Goal: Task Accomplishment & Management: Manage account settings

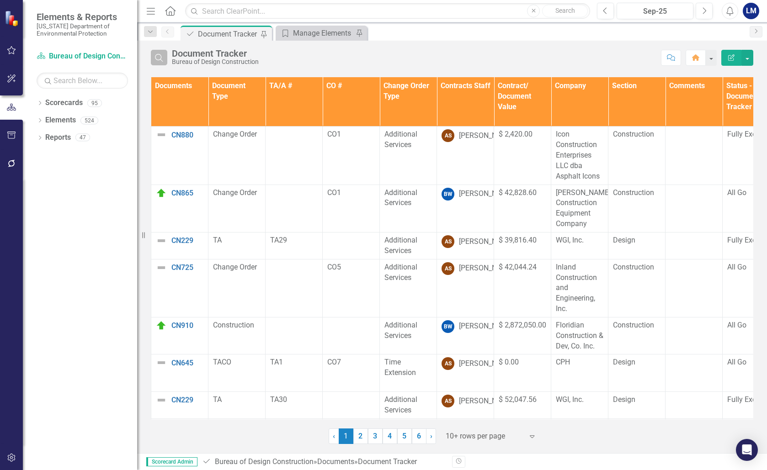
click at [163, 58] on icon "Search" at bounding box center [159, 57] width 10 height 8
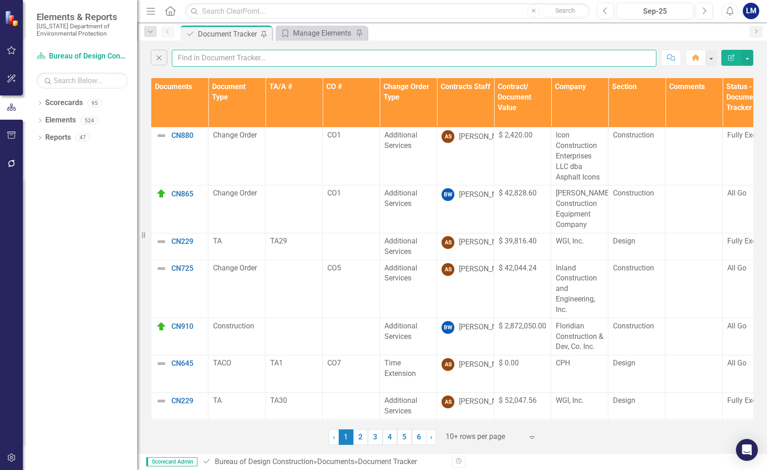
click at [185, 58] on input "text" at bounding box center [414, 58] width 484 height 17
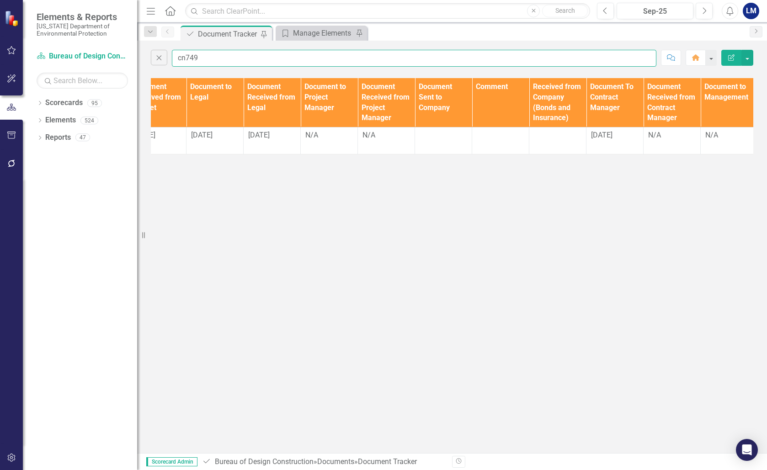
scroll to position [0, 763]
type input "cn749"
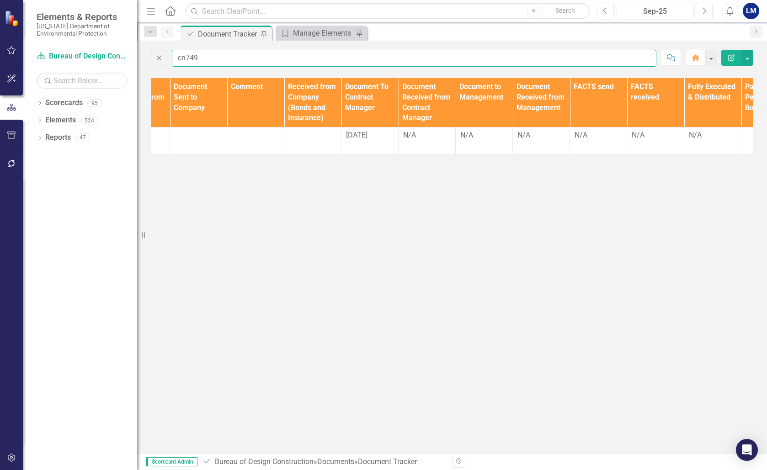
scroll to position [0, 1033]
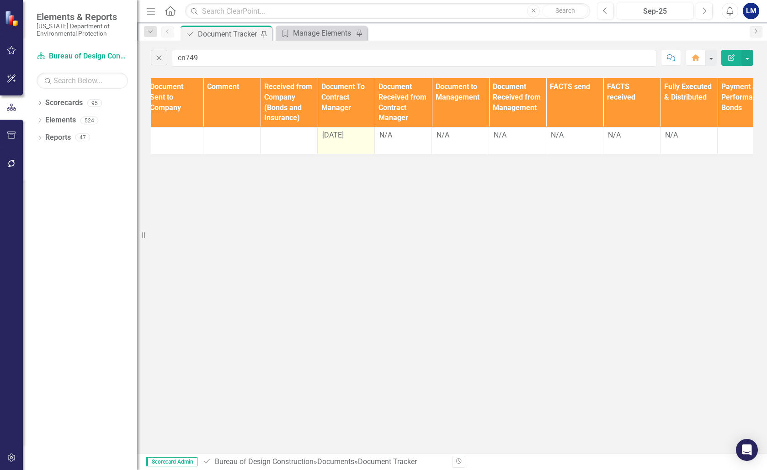
click at [356, 133] on div "[DATE]" at bounding box center [346, 135] width 48 height 11
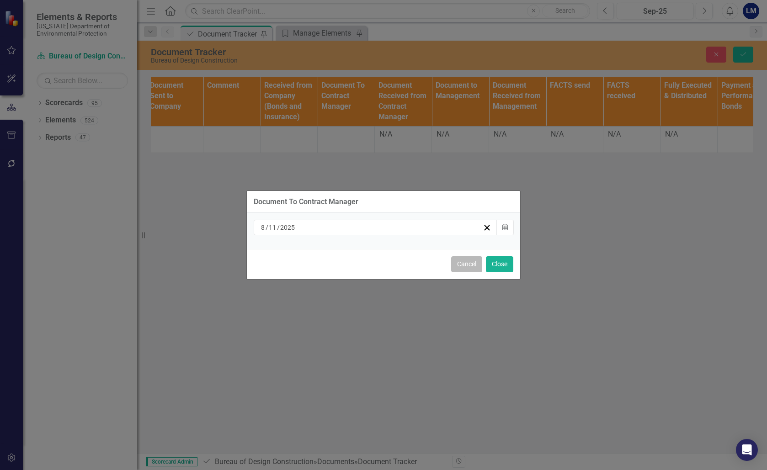
click at [469, 268] on button "Cancel" at bounding box center [466, 264] width 31 height 16
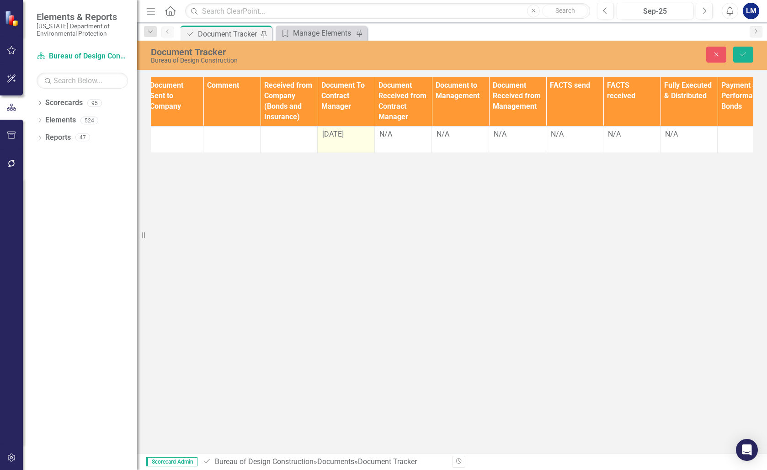
click at [349, 137] on div "[DATE]" at bounding box center [346, 134] width 48 height 11
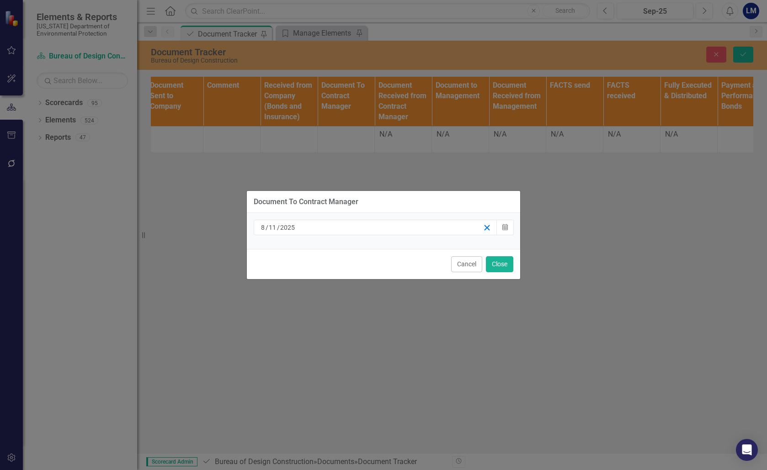
click at [488, 227] on line "button" at bounding box center [486, 227] width 5 height 5
click at [504, 264] on button "Close" at bounding box center [499, 264] width 27 height 16
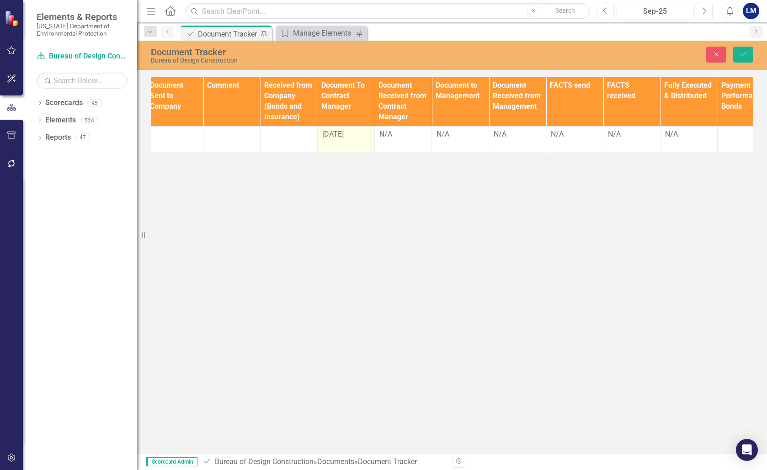
click at [356, 129] on div "[DATE]" at bounding box center [346, 134] width 48 height 11
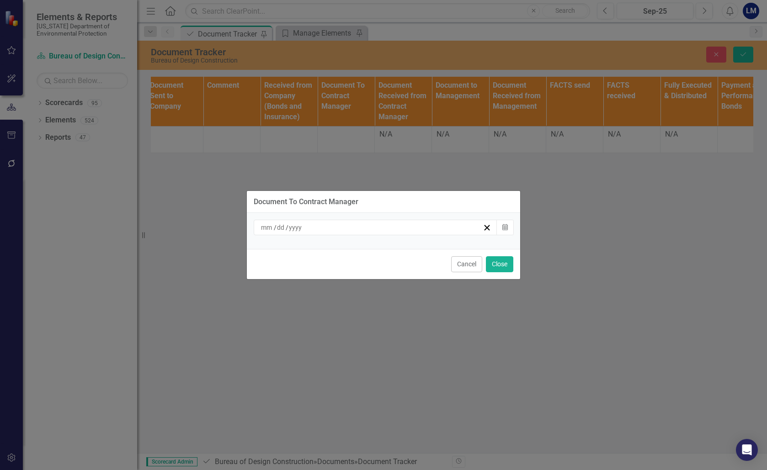
click at [314, 225] on div "/ /" at bounding box center [370, 227] width 223 height 9
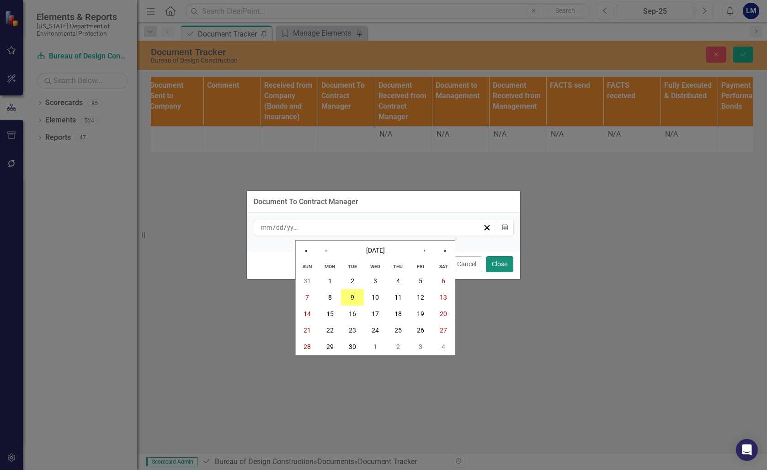
click at [504, 263] on button "Close" at bounding box center [499, 264] width 27 height 16
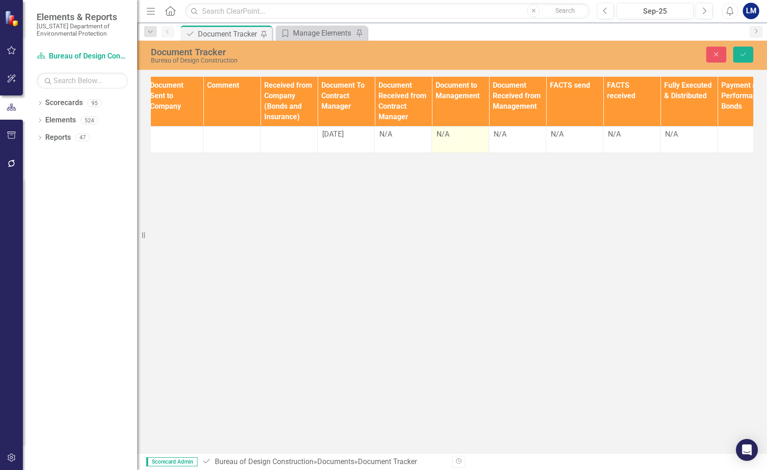
click at [461, 136] on div "N/A" at bounding box center [460, 134] width 48 height 11
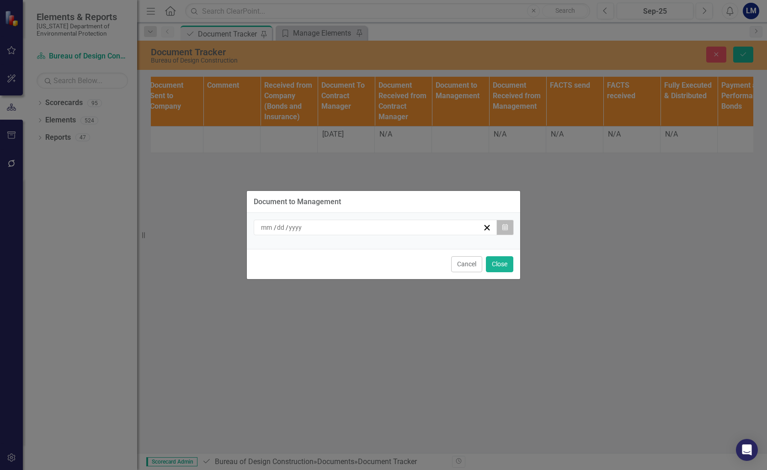
click at [507, 229] on icon "button" at bounding box center [504, 227] width 5 height 6
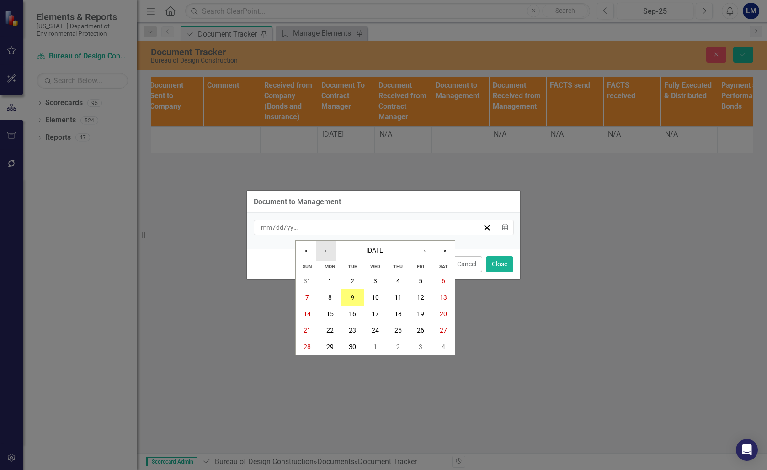
click at [323, 252] on button "‹" at bounding box center [326, 251] width 20 height 20
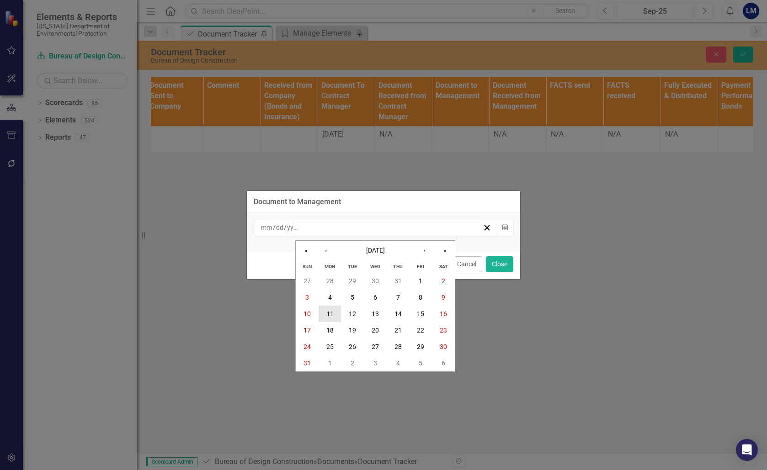
click at [325, 316] on button "11" at bounding box center [329, 314] width 23 height 16
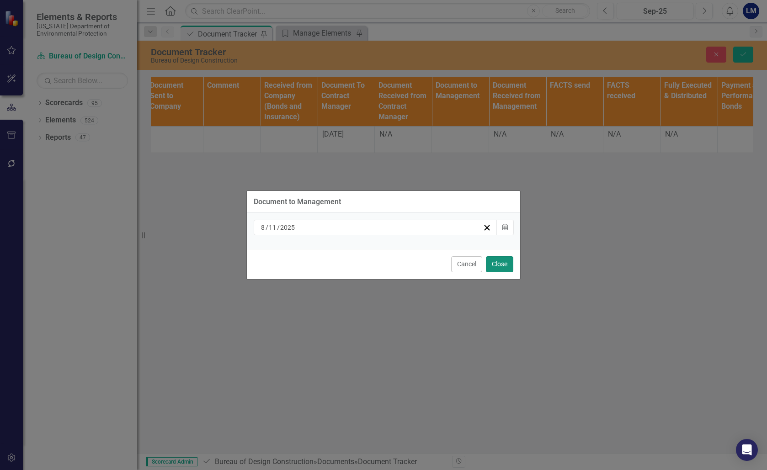
click at [506, 263] on button "Close" at bounding box center [499, 264] width 27 height 16
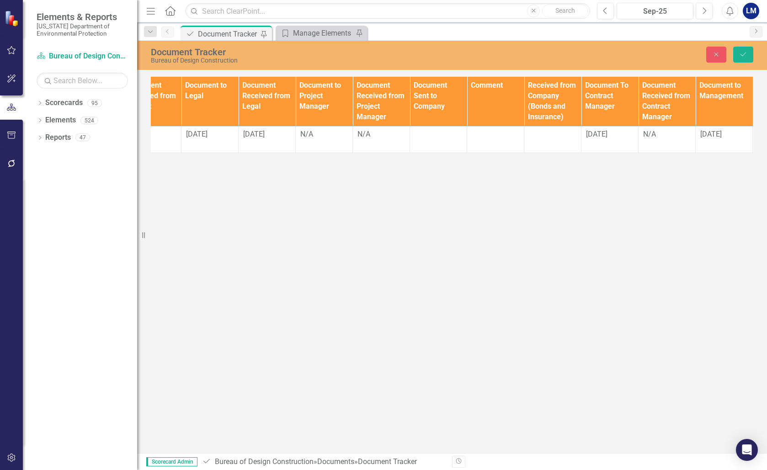
scroll to position [0, 700]
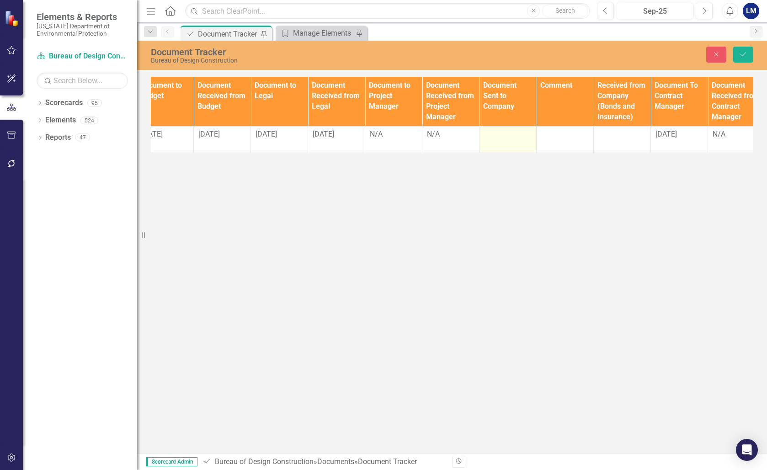
click at [509, 130] on div at bounding box center [508, 134] width 48 height 11
click at [510, 132] on div at bounding box center [508, 134] width 48 height 11
click at [510, 132] on input "text" at bounding box center [508, 137] width 48 height 17
type input "8/28"
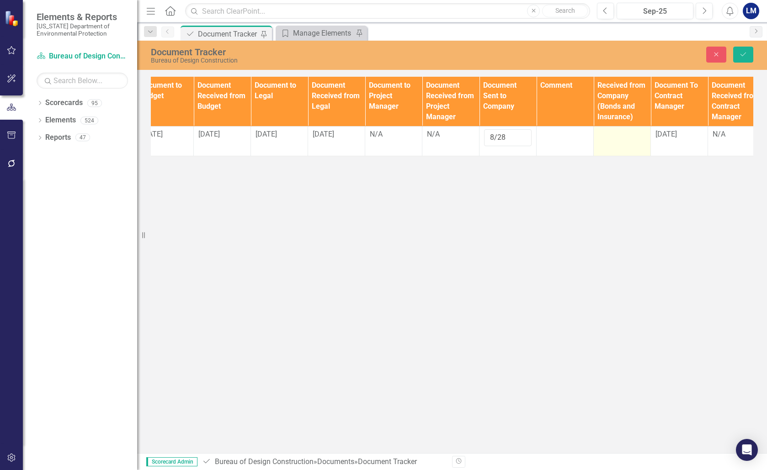
click at [623, 138] on div at bounding box center [622, 134] width 48 height 11
click at [623, 137] on div at bounding box center [622, 134] width 48 height 11
click at [623, 137] on input "text" at bounding box center [622, 137] width 48 height 17
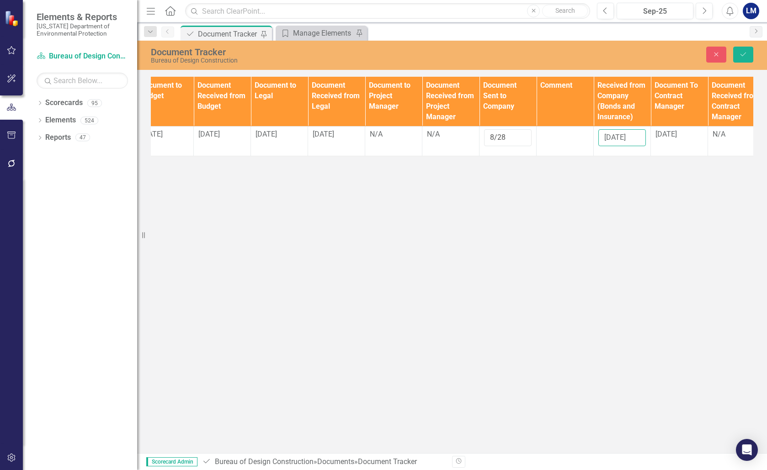
type input "[DATE]"
click at [592, 211] on div "Document Tracker Bureau of Design Construction Close Save Documents Document Ty…" at bounding box center [451, 247] width 629 height 412
click at [508, 137] on input "8/28" at bounding box center [508, 137] width 48 height 17
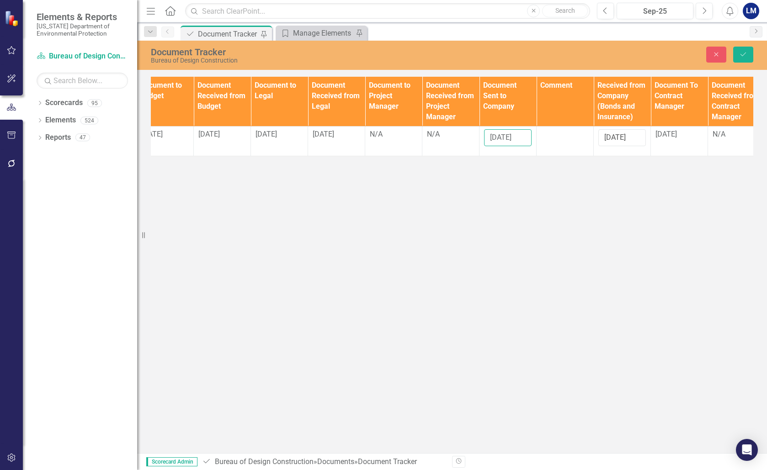
type input "[DATE]"
click at [592, 180] on div "Document Tracker Bureau of Design Construction Close Save Documents Document Ty…" at bounding box center [451, 247] width 629 height 412
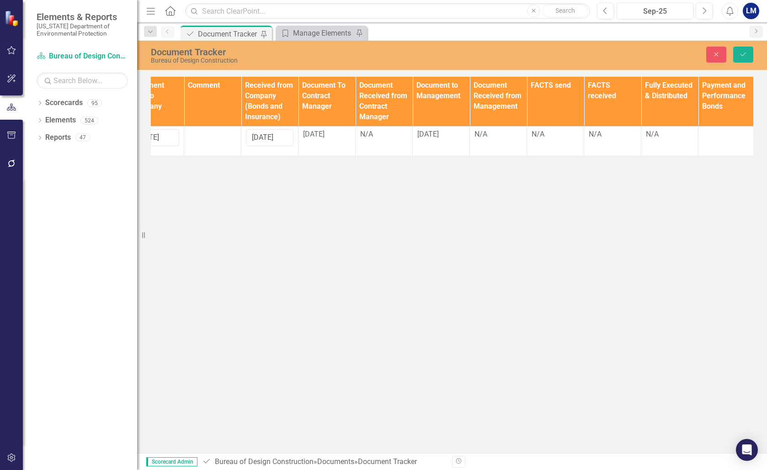
scroll to position [0, 1054]
click at [444, 135] on div "[DATE]" at bounding box center [439, 134] width 48 height 11
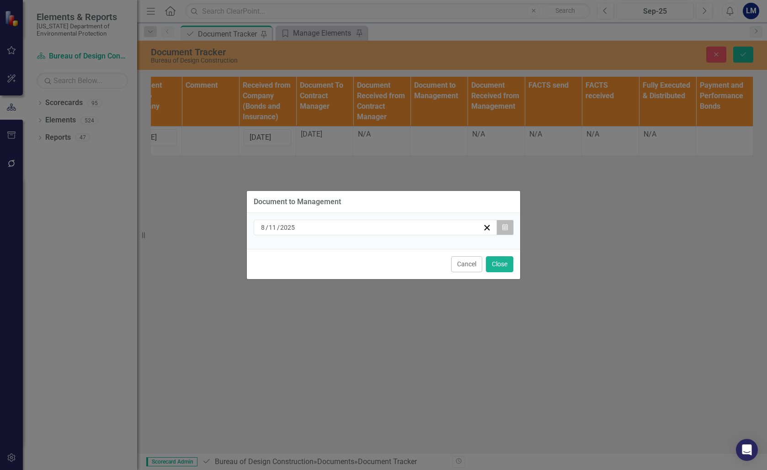
click at [506, 228] on icon "Calendar" at bounding box center [504, 227] width 5 height 6
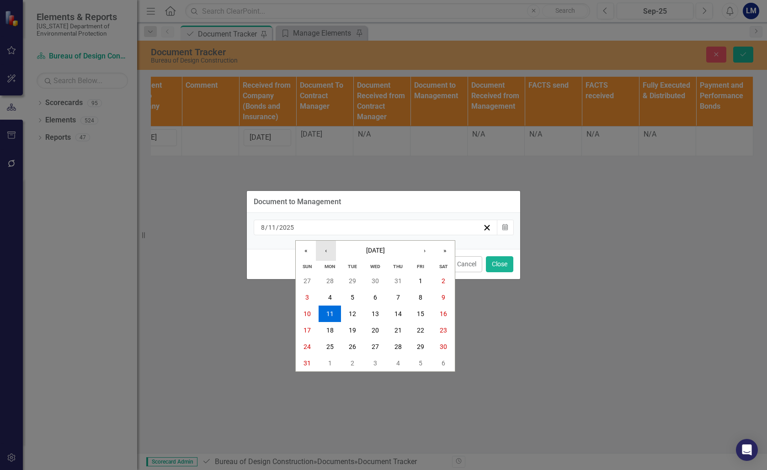
click at [326, 252] on button "‹" at bounding box center [326, 251] width 20 height 20
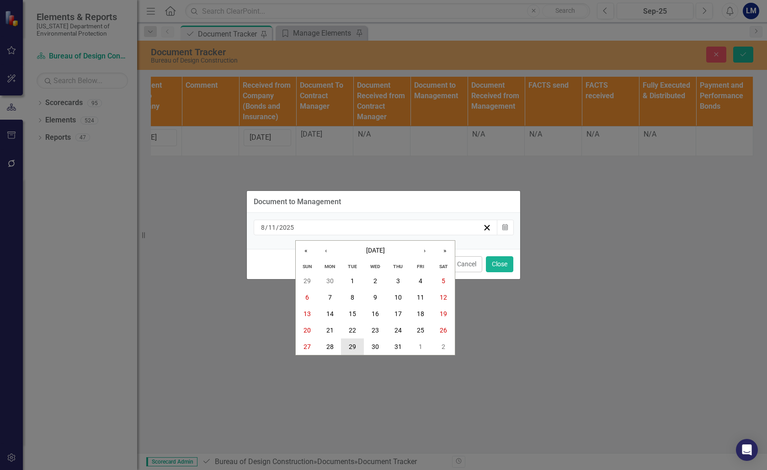
click at [349, 348] on abbr "29" at bounding box center [352, 346] width 7 height 7
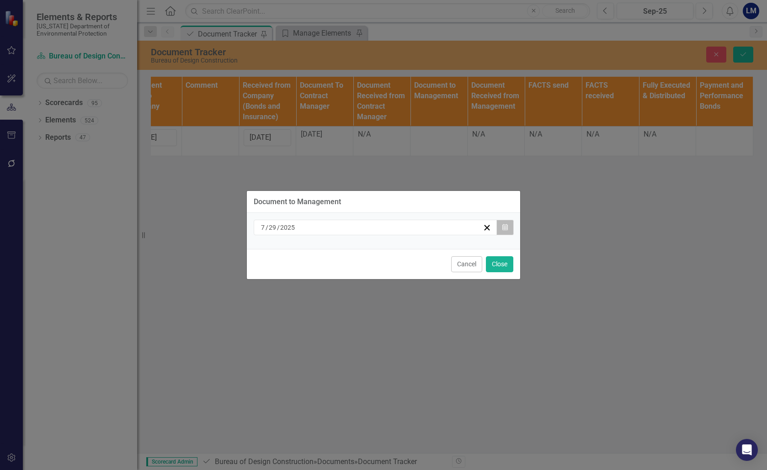
click at [502, 229] on icon "Calendar" at bounding box center [504, 227] width 5 height 6
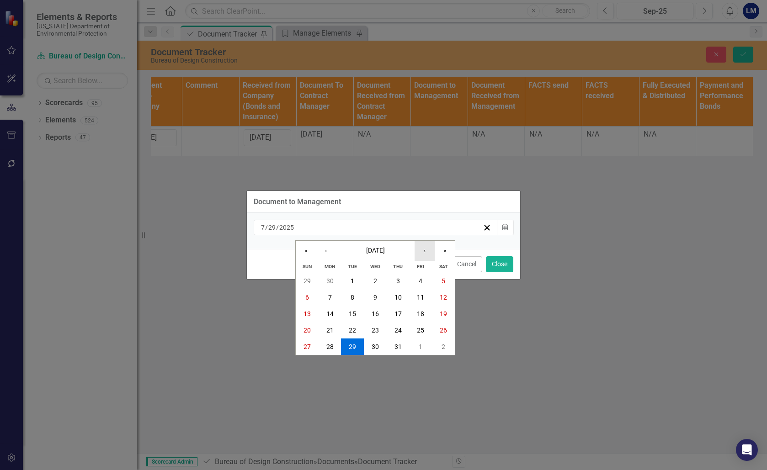
click at [422, 252] on button "›" at bounding box center [424, 251] width 20 height 20
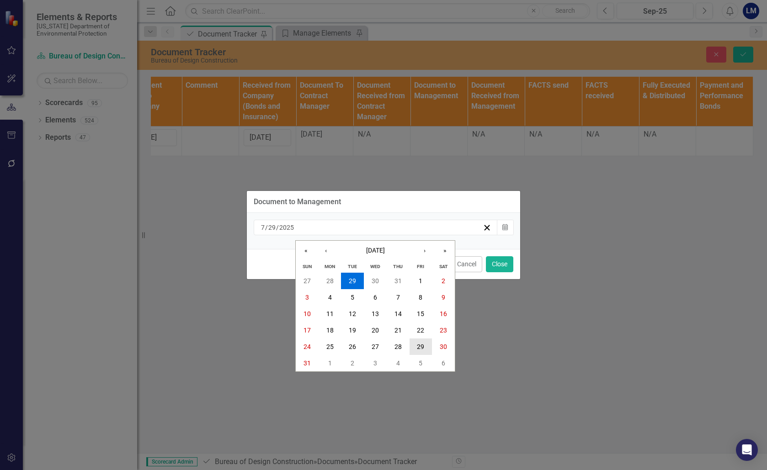
click at [421, 347] on abbr "29" at bounding box center [420, 346] width 7 height 7
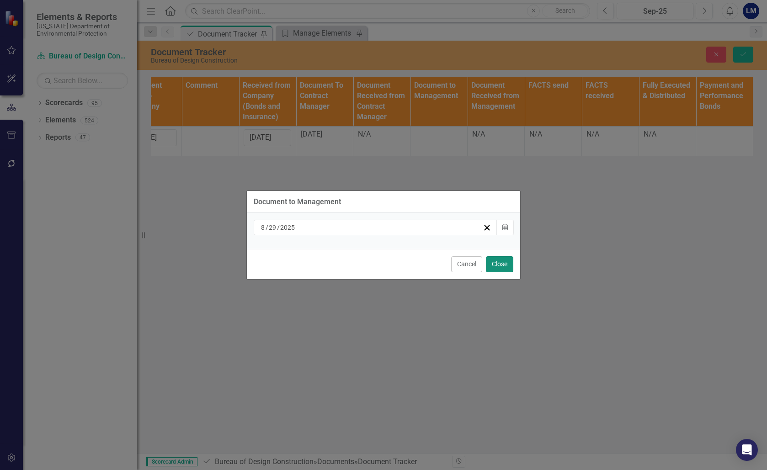
click at [500, 265] on button "Close" at bounding box center [499, 264] width 27 height 16
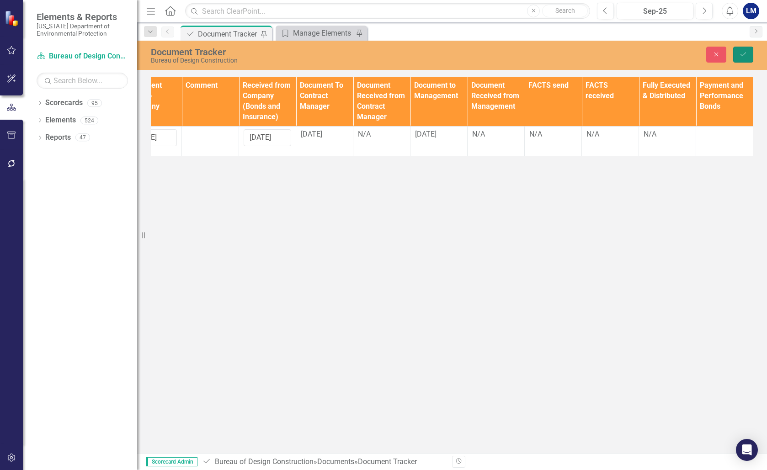
click at [743, 53] on icon "Save" at bounding box center [743, 54] width 8 height 6
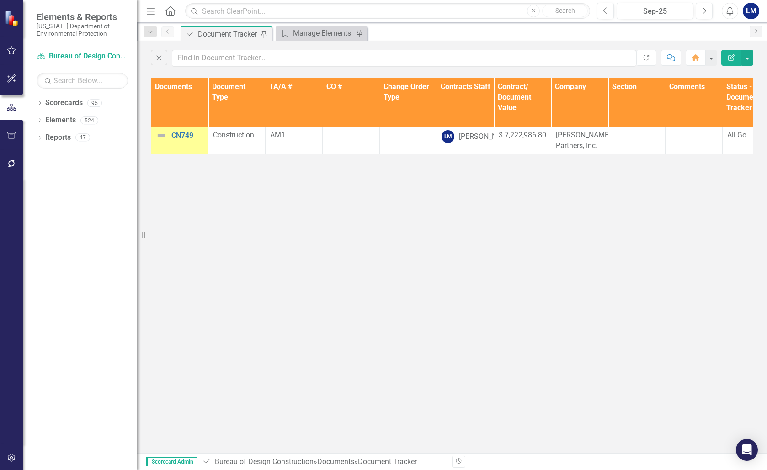
click at [162, 136] on img at bounding box center [161, 135] width 11 height 11
click at [161, 134] on img at bounding box center [161, 135] width 11 height 11
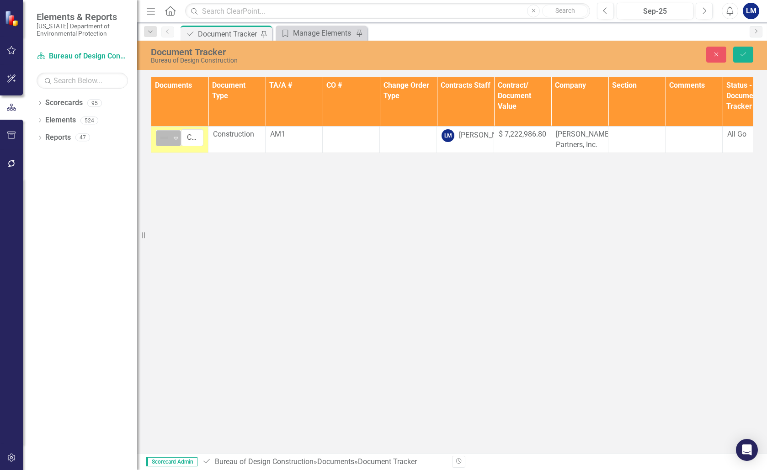
click at [176, 141] on icon "Expand" at bounding box center [175, 137] width 9 height 7
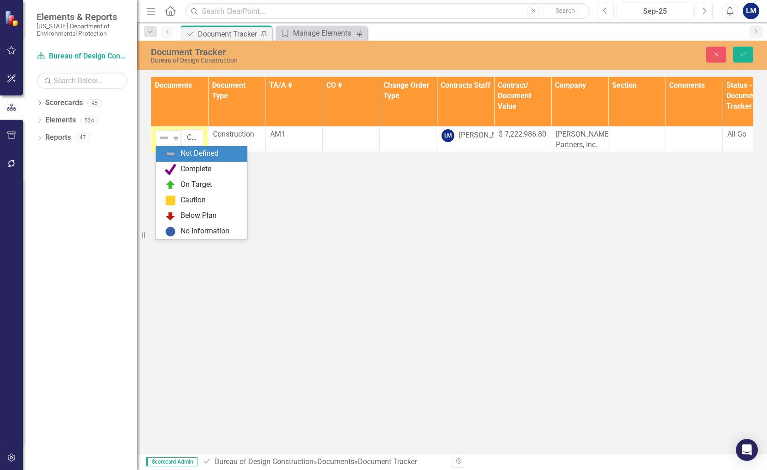
click at [169, 150] on img at bounding box center [170, 153] width 11 height 11
click at [175, 141] on icon "Expand" at bounding box center [175, 137] width 9 height 7
click at [175, 138] on icon "Expand" at bounding box center [175, 137] width 9 height 7
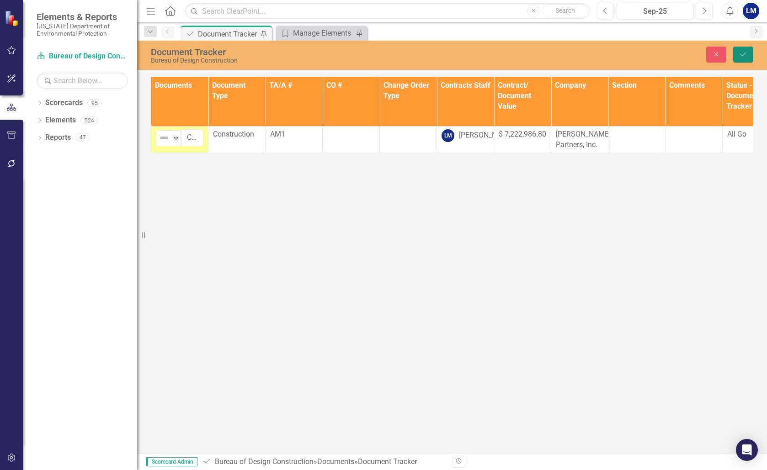
click at [745, 53] on icon "Save" at bounding box center [743, 54] width 8 height 6
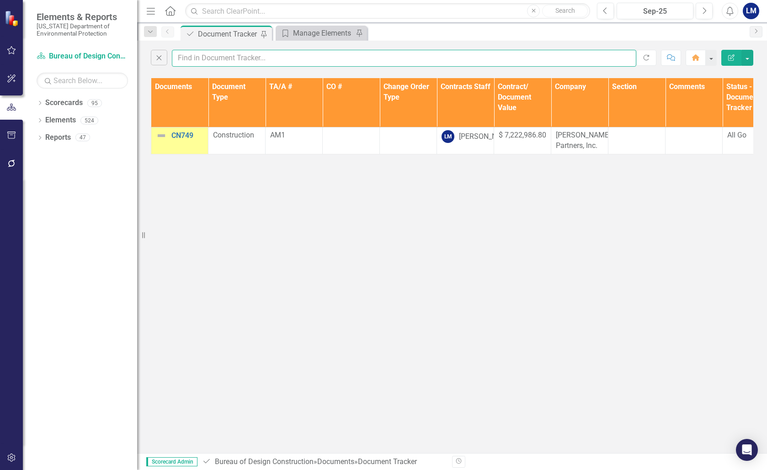
click at [218, 52] on input "text" at bounding box center [404, 58] width 464 height 17
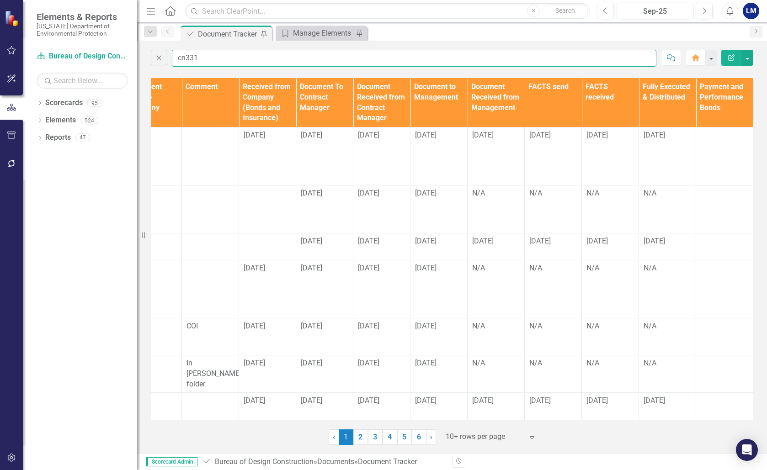
type input "cn331"
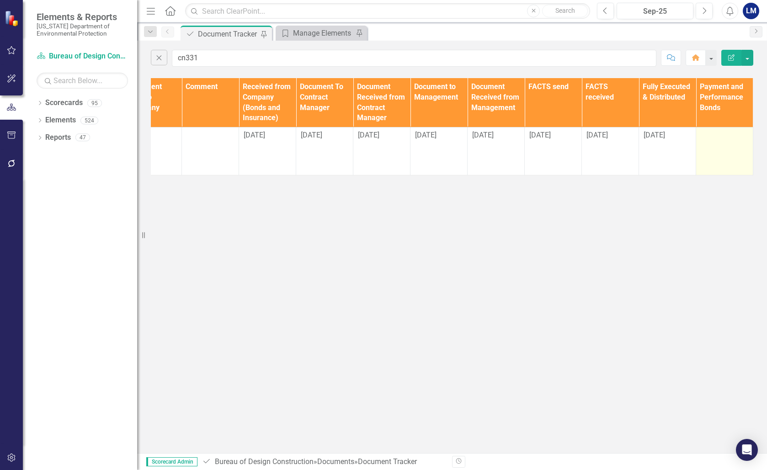
click at [717, 141] on div at bounding box center [724, 135] width 48 height 11
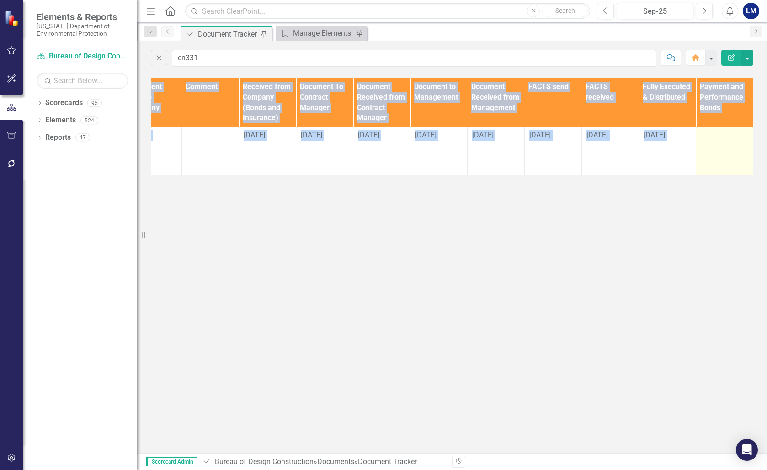
click at [717, 141] on div at bounding box center [724, 135] width 48 height 11
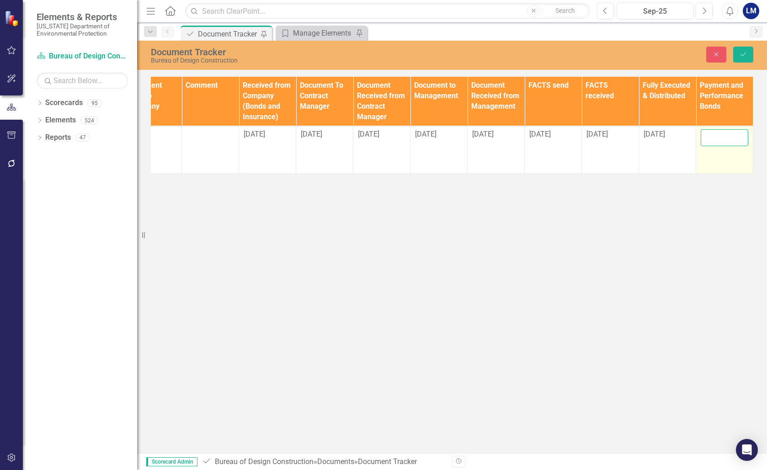
click at [717, 141] on input "text" at bounding box center [724, 137] width 48 height 17
type input "n/a"
click at [688, 205] on div "Document Tracker Bureau of Design Construction Close Save Documents Document Ty…" at bounding box center [451, 247] width 629 height 412
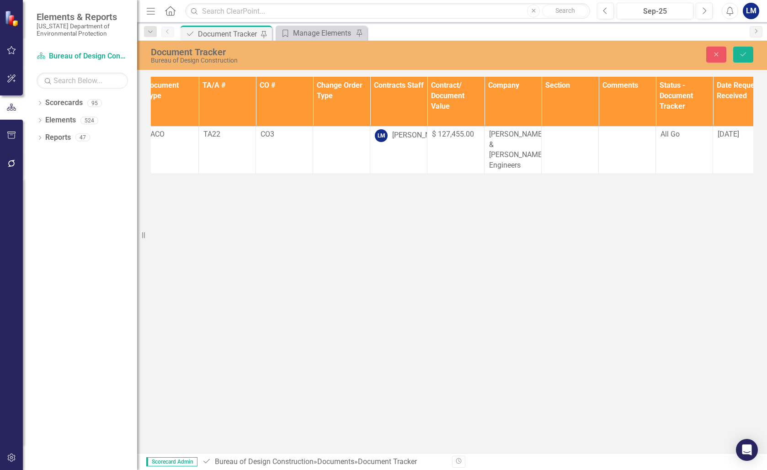
scroll to position [0, 0]
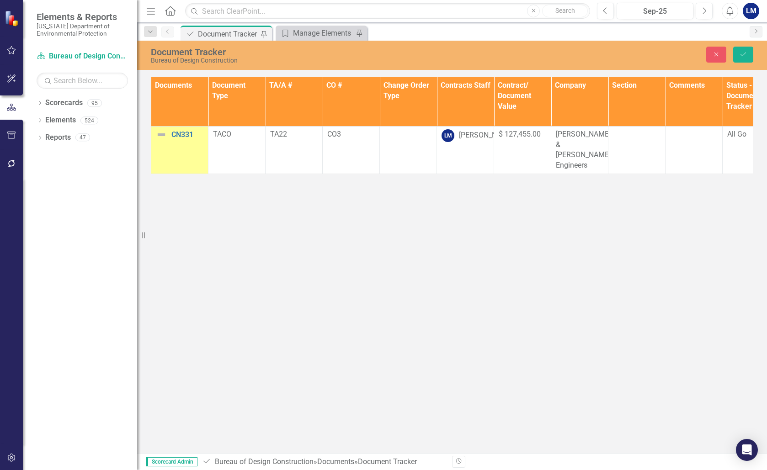
click at [163, 134] on img at bounding box center [161, 134] width 11 height 11
click at [160, 133] on img at bounding box center [161, 134] width 11 height 11
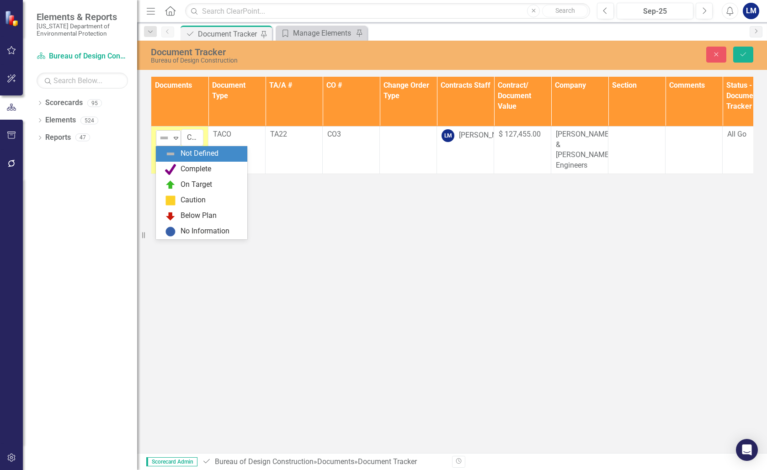
click at [176, 139] on icon "Expand" at bounding box center [175, 137] width 9 height 7
click at [189, 168] on div "Complete" at bounding box center [195, 169] width 31 height 11
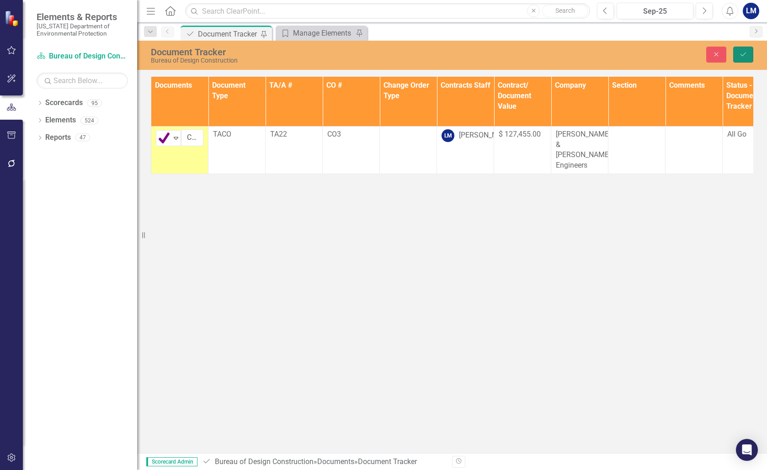
click at [746, 53] on icon "Save" at bounding box center [743, 54] width 8 height 6
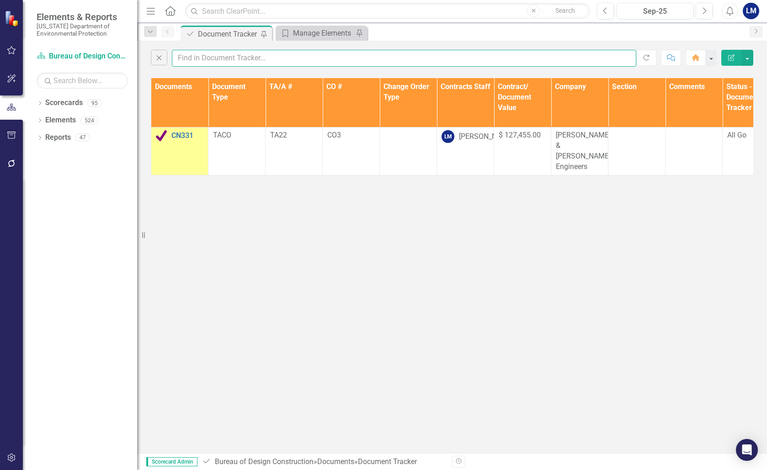
click at [259, 56] on input "text" at bounding box center [404, 58] width 464 height 17
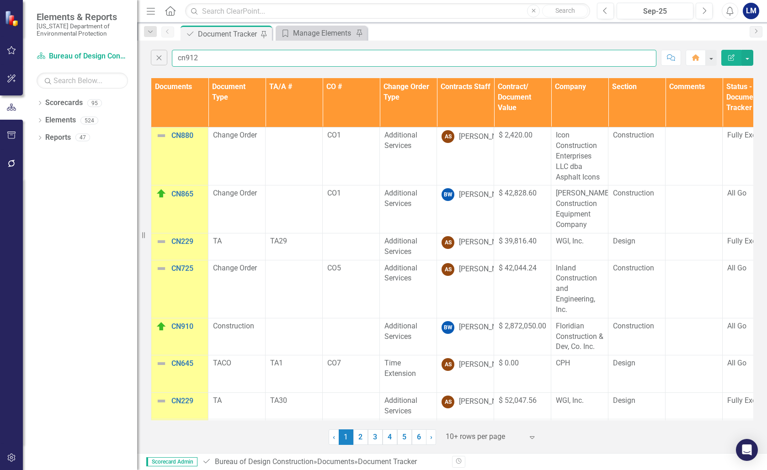
type input "cn912"
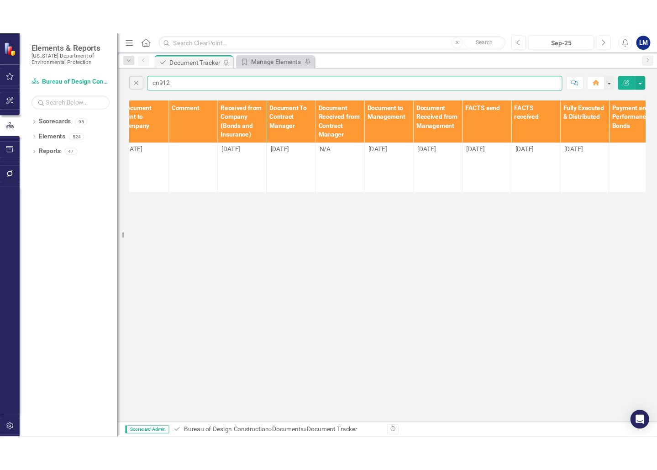
scroll to position [0, 1054]
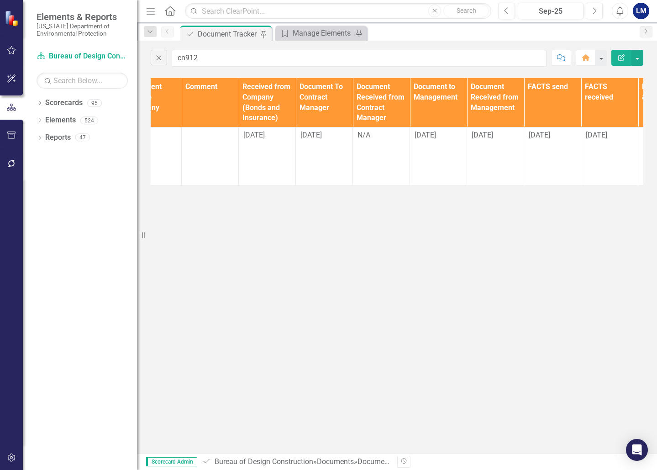
click at [473, 264] on div "Close cn912 Comment Home Edit Report Documents Document Type TA/A # CO # Change…" at bounding box center [397, 247] width 520 height 412
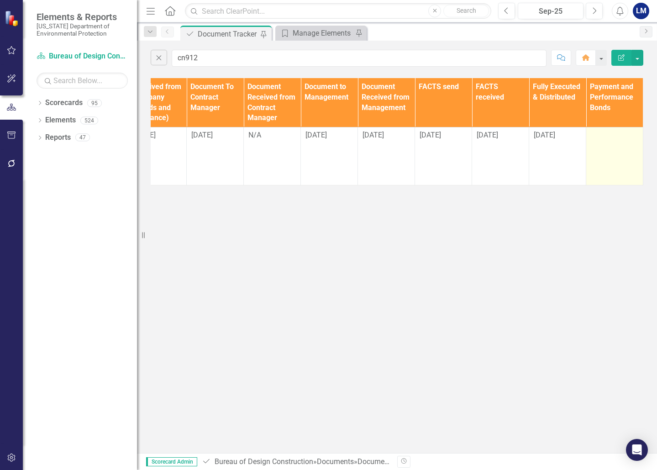
click at [611, 134] on div at bounding box center [615, 135] width 48 height 11
click at [609, 136] on div at bounding box center [615, 135] width 48 height 11
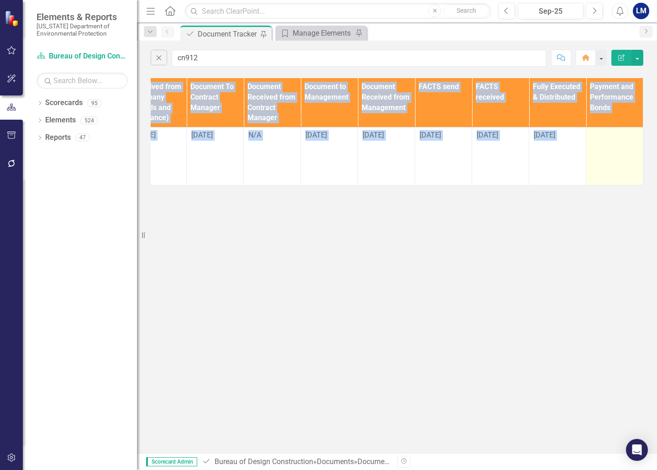
click at [609, 136] on div at bounding box center [615, 135] width 48 height 11
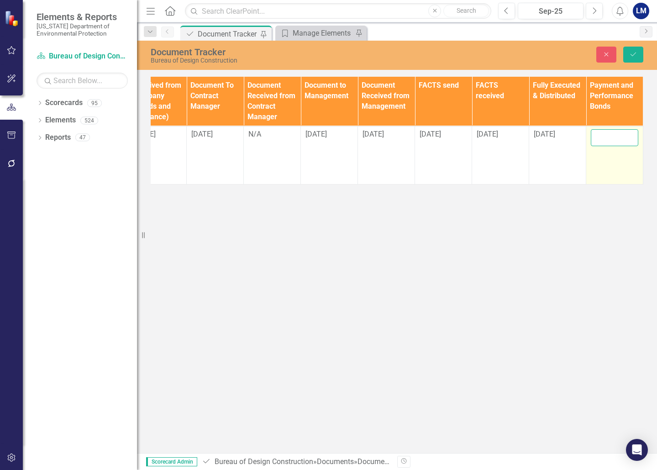
click at [609, 136] on input "text" at bounding box center [615, 137] width 48 height 17
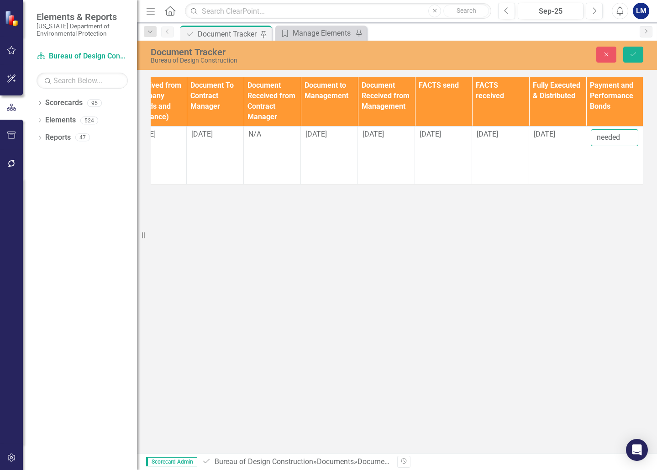
type input "needed"
click at [587, 210] on div "Document Tracker Bureau of Design Construction Close Save Documents Document Ty…" at bounding box center [397, 247] width 520 height 412
click at [630, 56] on icon "Save" at bounding box center [633, 54] width 8 height 6
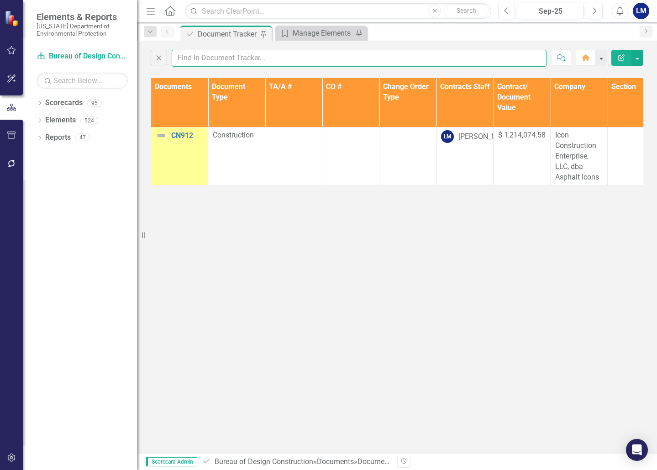
click at [206, 58] on input "text" at bounding box center [359, 58] width 375 height 17
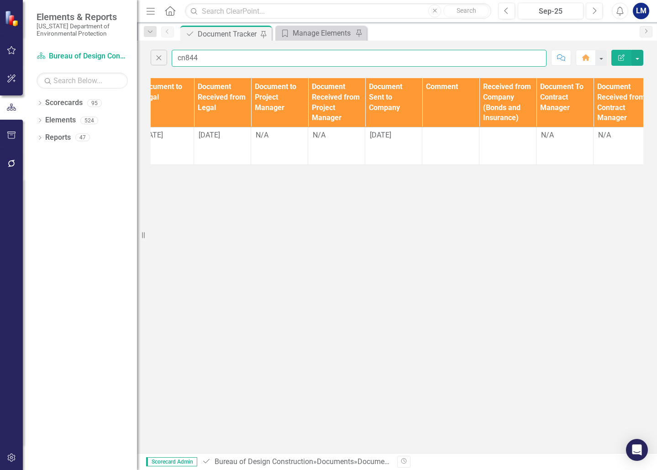
scroll to position [0, 833]
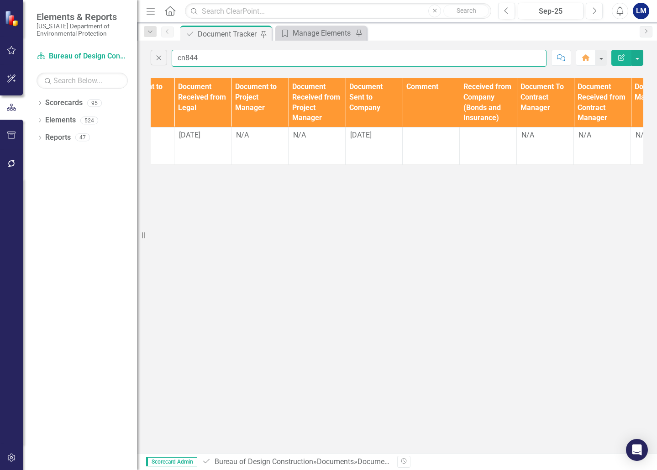
type input "cn844"
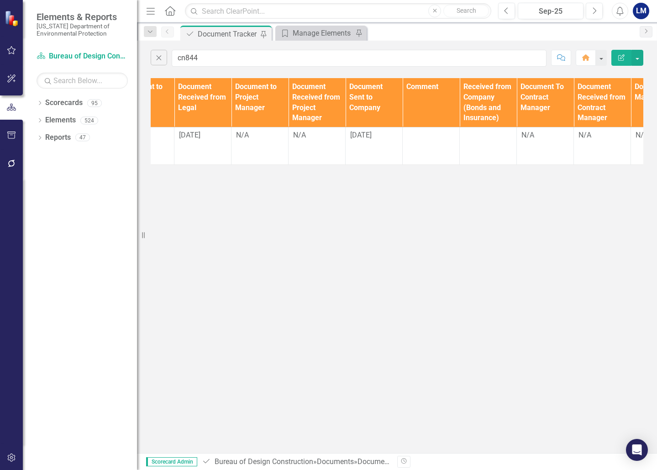
click at [410, 294] on div "Close cn844 Comment Home Edit Report Documents Document Type TA/A # CO # Change…" at bounding box center [397, 247] width 520 height 412
click at [479, 139] on div at bounding box center [489, 135] width 48 height 11
click at [478, 139] on div at bounding box center [489, 135] width 48 height 11
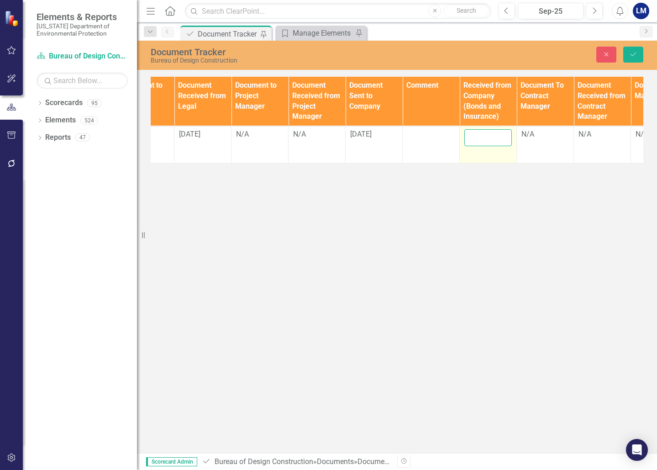
click at [478, 139] on input "text" at bounding box center [489, 137] width 48 height 17
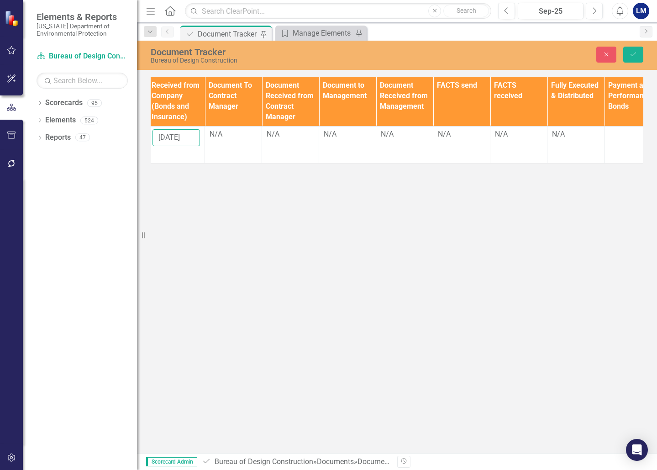
scroll to position [0, 1163]
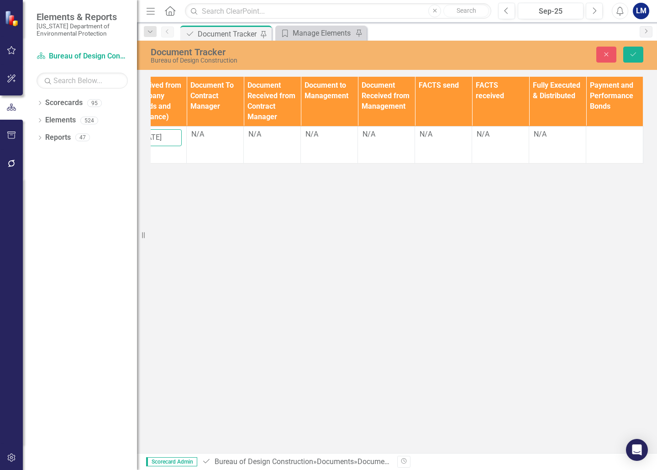
type input "[DATE]"
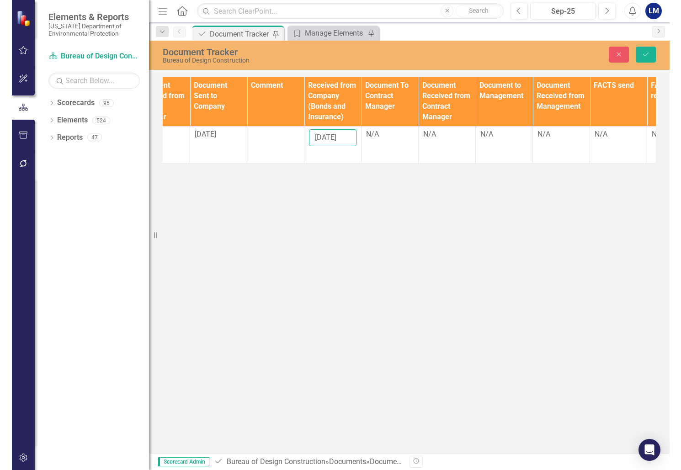
scroll to position [0, 1044]
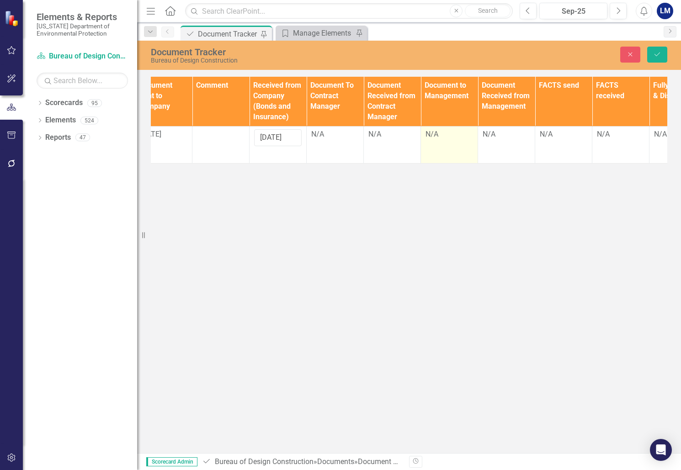
click at [445, 133] on div "N/A" at bounding box center [449, 134] width 48 height 11
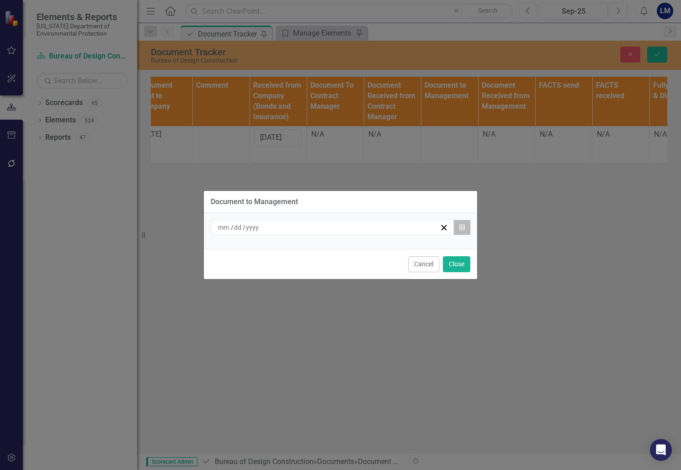
click at [463, 228] on icon "button" at bounding box center [461, 227] width 5 height 6
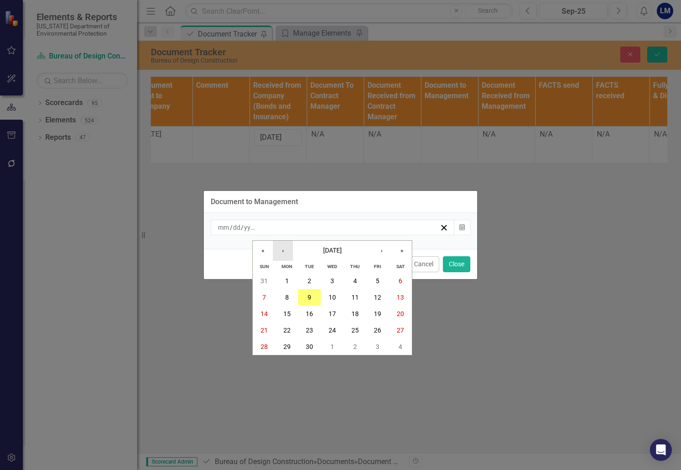
click at [284, 249] on button "‹" at bounding box center [283, 251] width 20 height 20
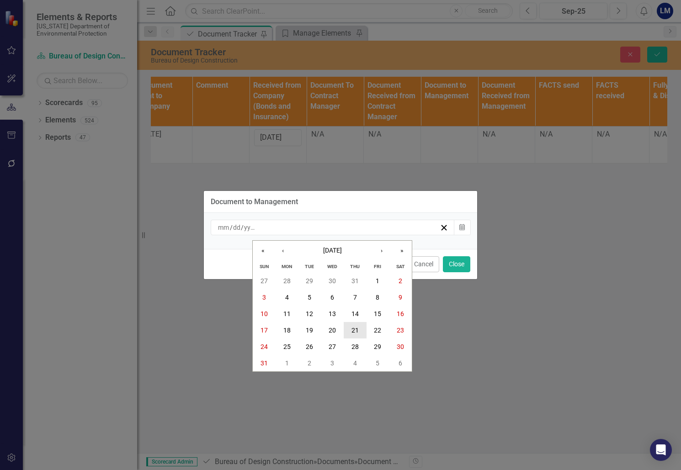
click at [355, 328] on abbr "21" at bounding box center [354, 330] width 7 height 7
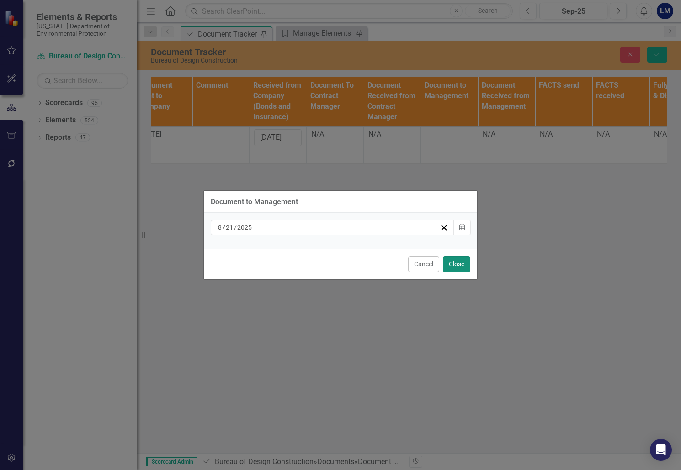
click at [459, 263] on button "Close" at bounding box center [456, 264] width 27 height 16
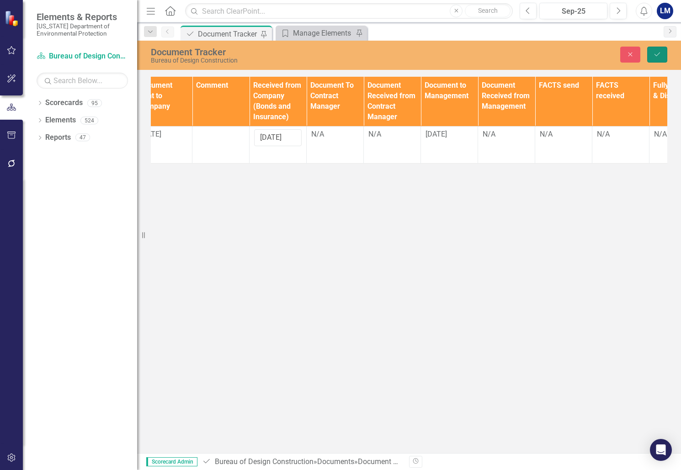
click at [654, 56] on icon "Save" at bounding box center [657, 54] width 8 height 6
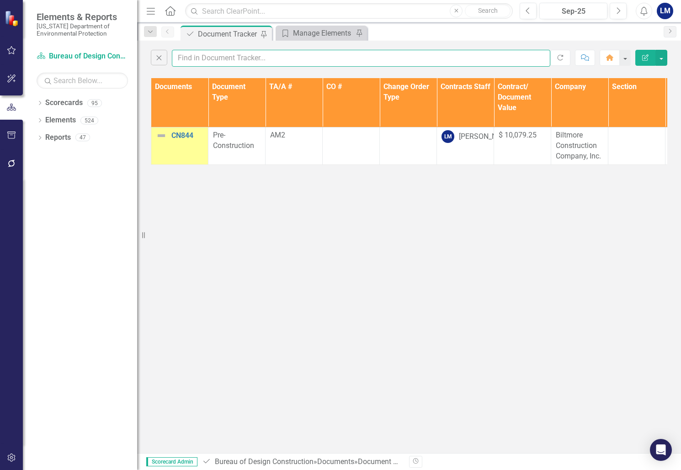
click at [228, 56] on input "text" at bounding box center [361, 58] width 378 height 17
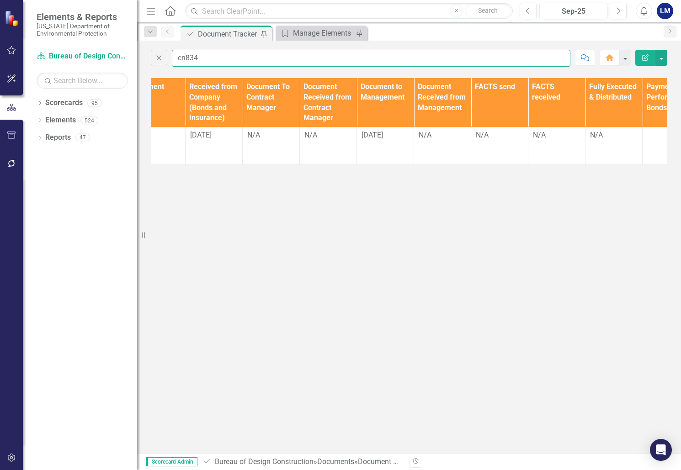
scroll to position [0, 1132]
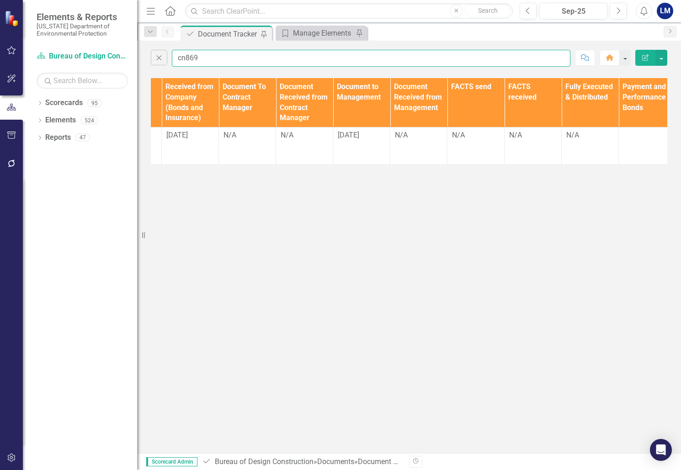
type input "cn869"
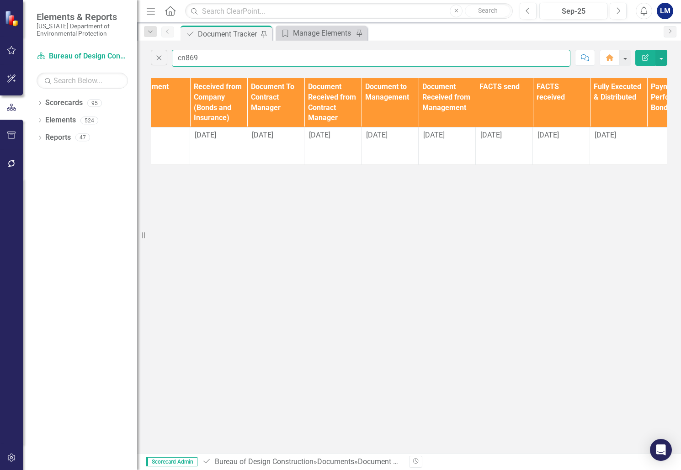
scroll to position [0, 1140]
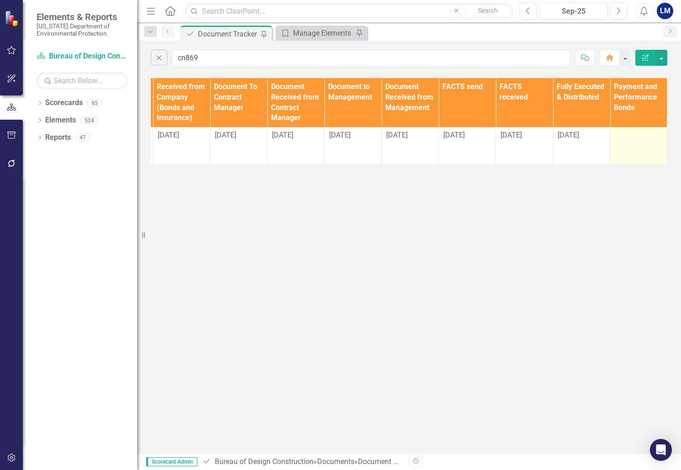
click at [636, 137] on div at bounding box center [638, 135] width 48 height 11
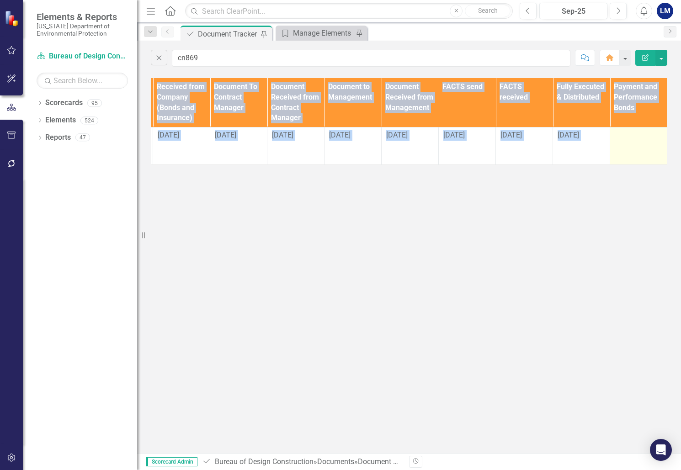
click at [636, 137] on div at bounding box center [638, 135] width 48 height 11
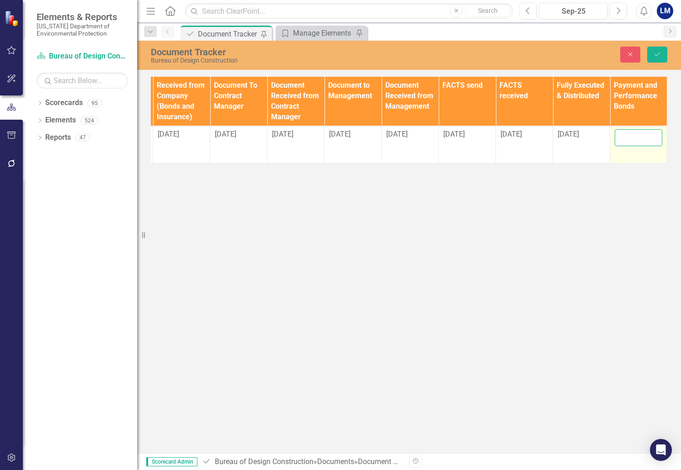
click at [636, 137] on input "text" at bounding box center [638, 137] width 48 height 17
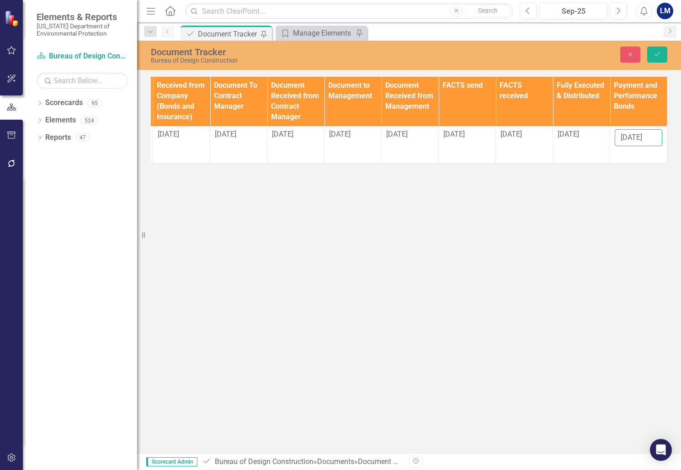
type input "[DATE]"
click at [582, 205] on div "Document Tracker Bureau of Design Construction Close Save Documents Document Ty…" at bounding box center [409, 247] width 544 height 412
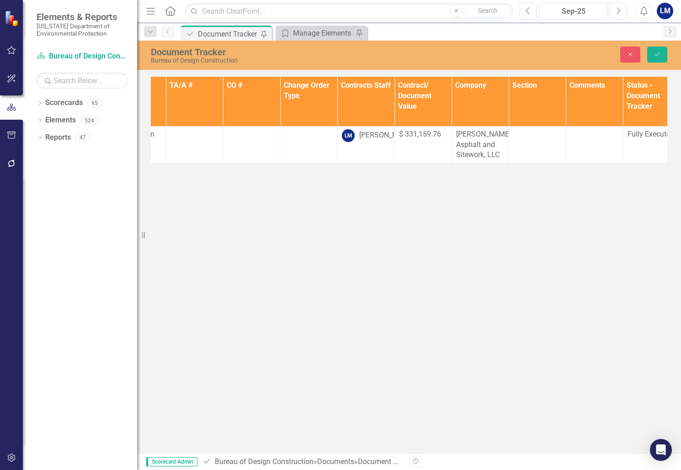
scroll to position [0, 0]
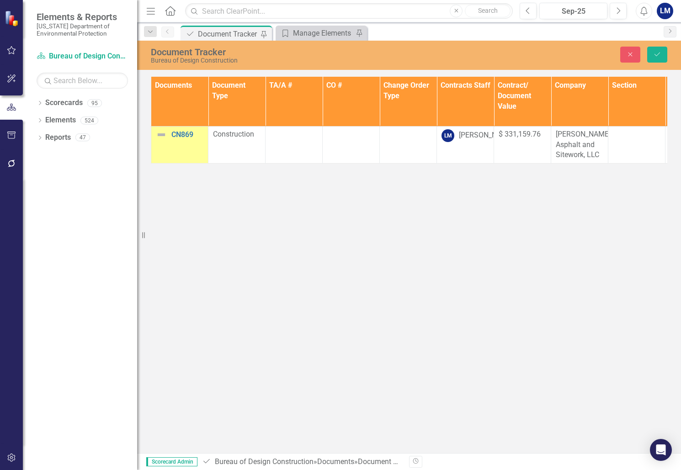
click at [159, 135] on img at bounding box center [161, 134] width 11 height 11
click at [162, 133] on img at bounding box center [161, 134] width 11 height 11
click at [160, 135] on img at bounding box center [161, 134] width 11 height 11
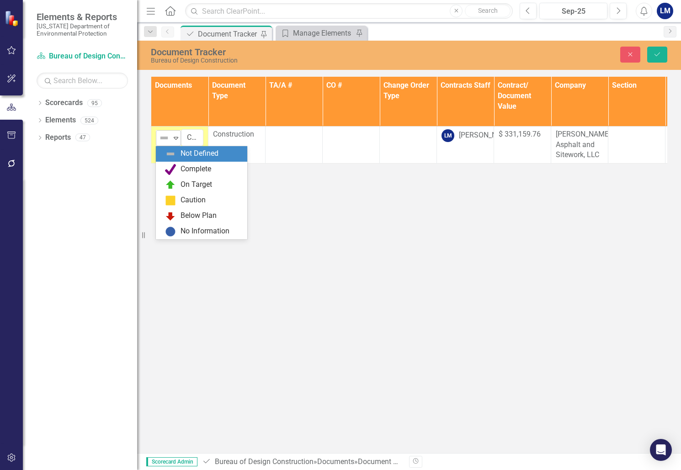
click at [177, 139] on icon "Expand" at bounding box center [175, 137] width 9 height 7
click at [184, 169] on div "Complete" at bounding box center [195, 169] width 31 height 11
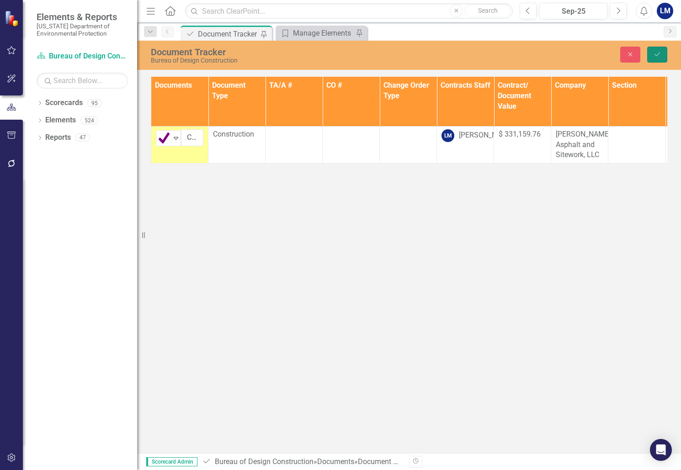
click at [656, 55] on icon "Save" at bounding box center [657, 54] width 8 height 6
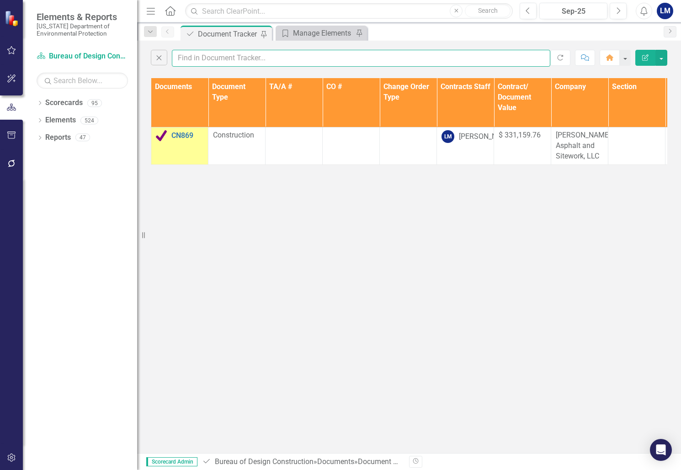
click at [269, 58] on input "text" at bounding box center [361, 58] width 378 height 17
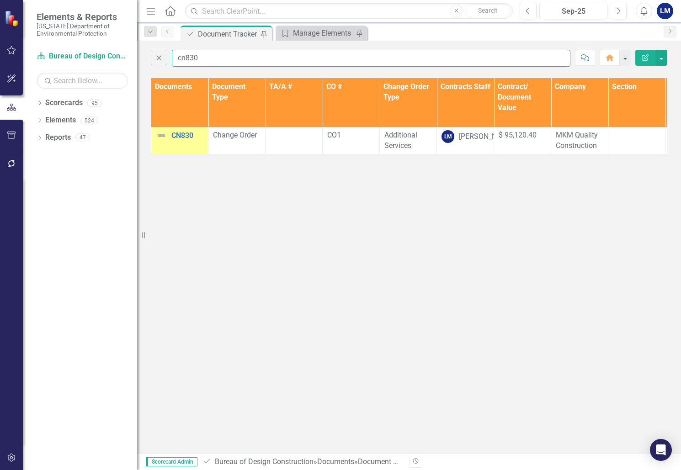
type input "cn830"
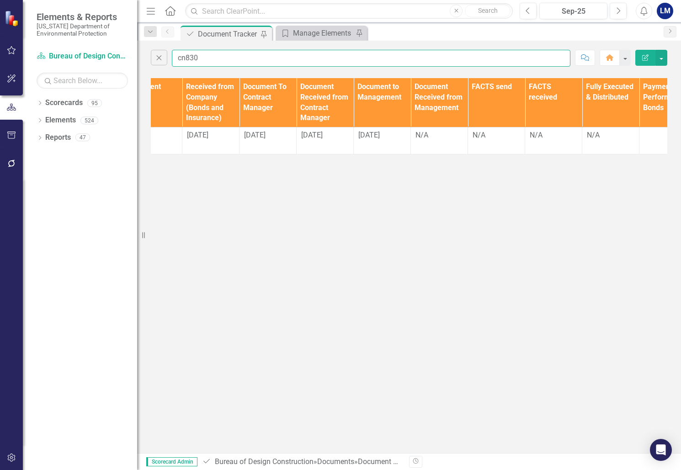
scroll to position [0, 1140]
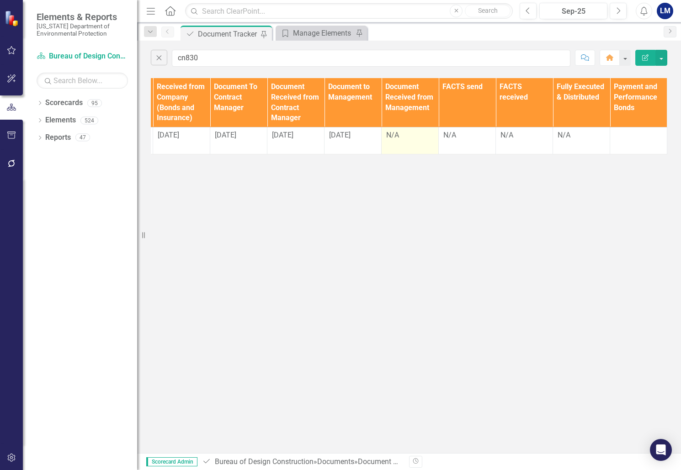
click at [398, 138] on div "N/A" at bounding box center [410, 135] width 48 height 11
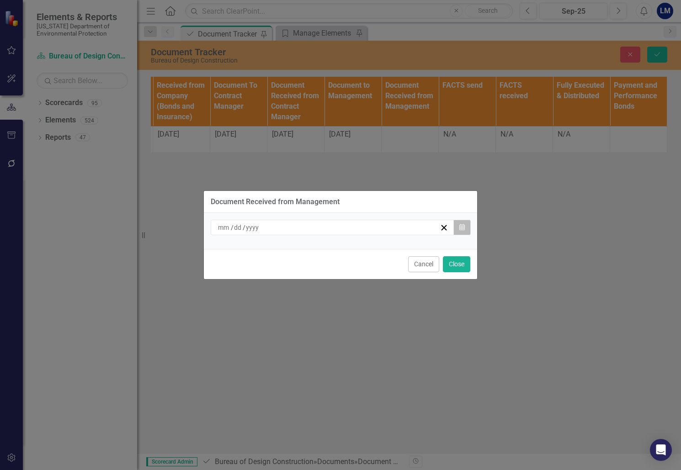
click at [460, 224] on icon "button" at bounding box center [461, 227] width 5 height 6
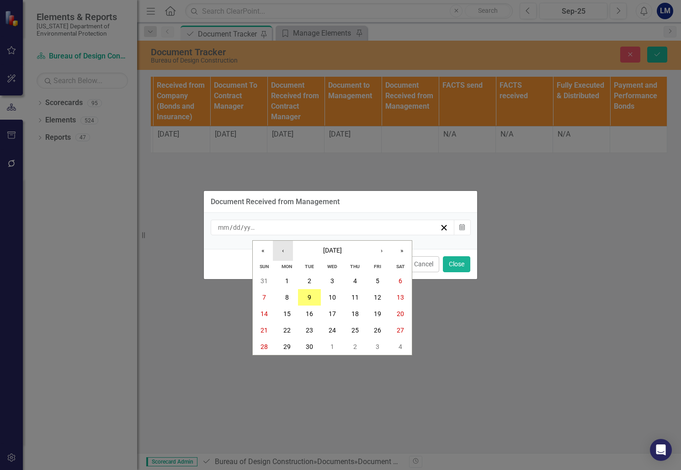
click at [286, 251] on button "‹" at bounding box center [283, 251] width 20 height 20
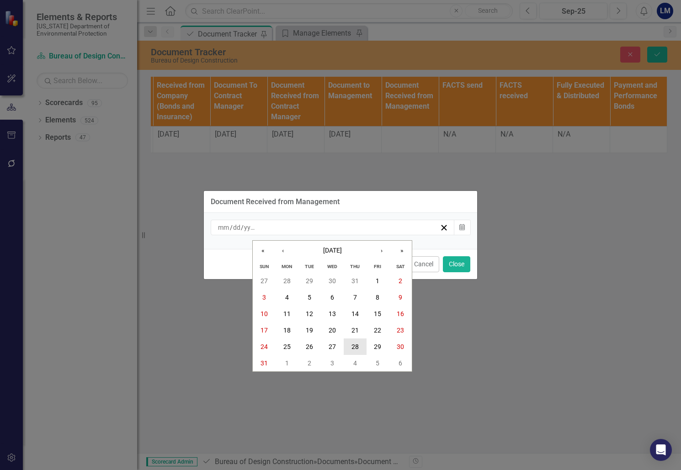
click at [360, 344] on button "28" at bounding box center [355, 346] width 23 height 16
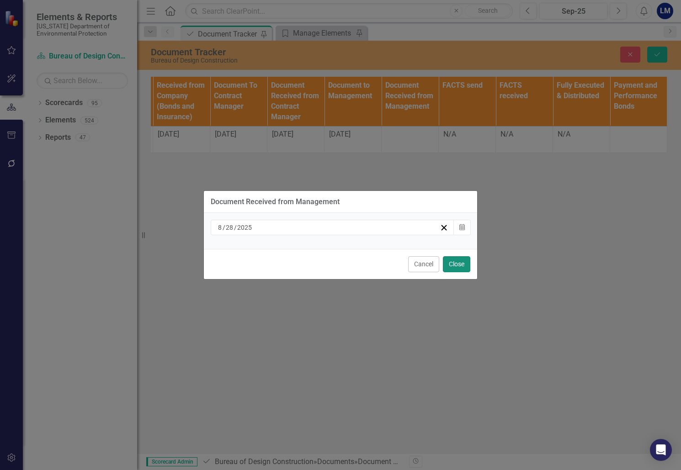
click at [461, 264] on button "Close" at bounding box center [456, 264] width 27 height 16
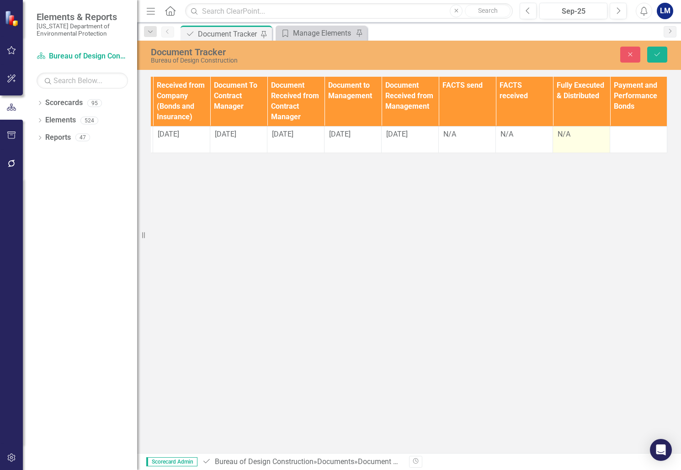
click at [573, 133] on div "N/A" at bounding box center [581, 134] width 48 height 11
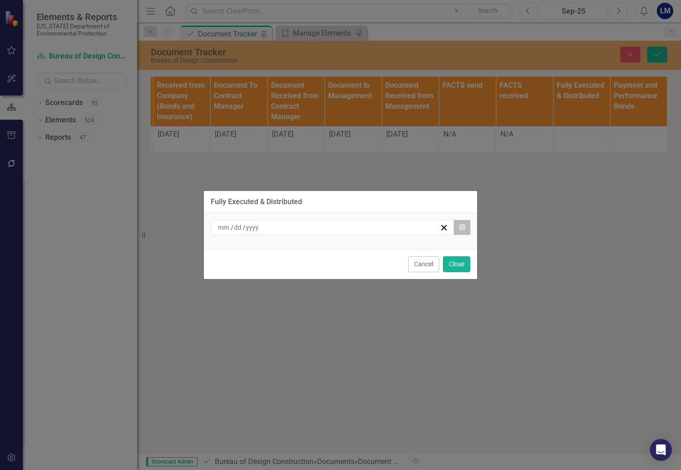
click at [465, 223] on button "Calendar" at bounding box center [461, 228] width 17 height 16
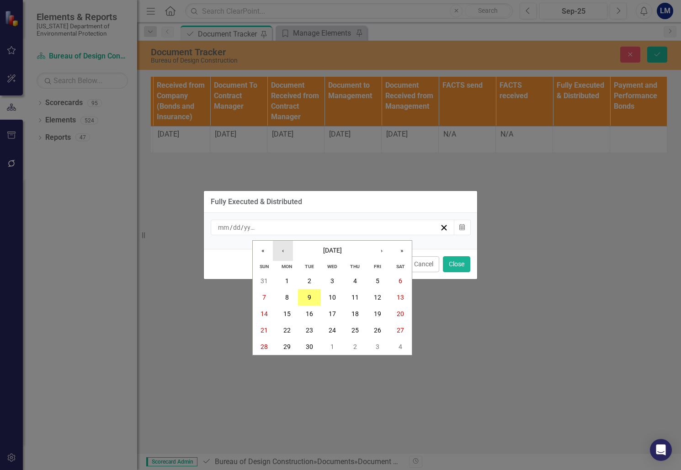
click at [286, 253] on button "‹" at bounding box center [283, 251] width 20 height 20
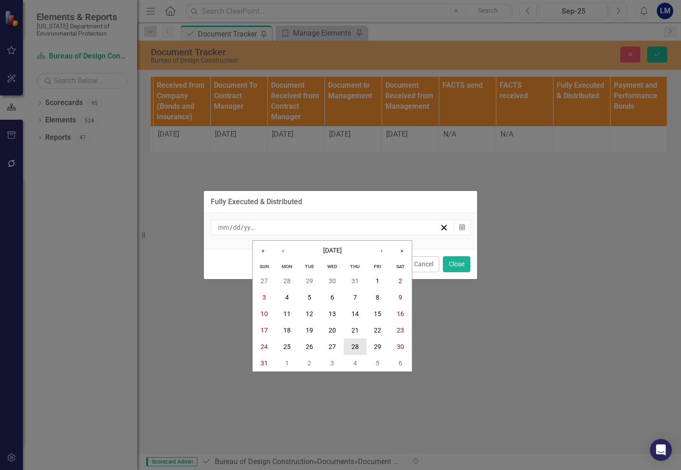
click at [360, 346] on button "28" at bounding box center [355, 346] width 23 height 16
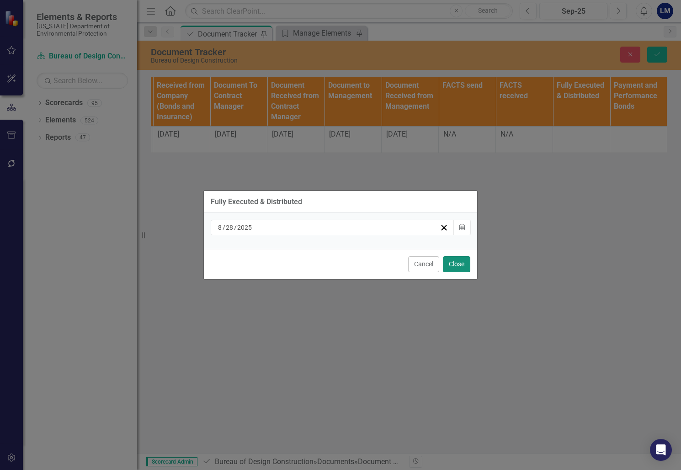
click at [464, 261] on button "Close" at bounding box center [456, 264] width 27 height 16
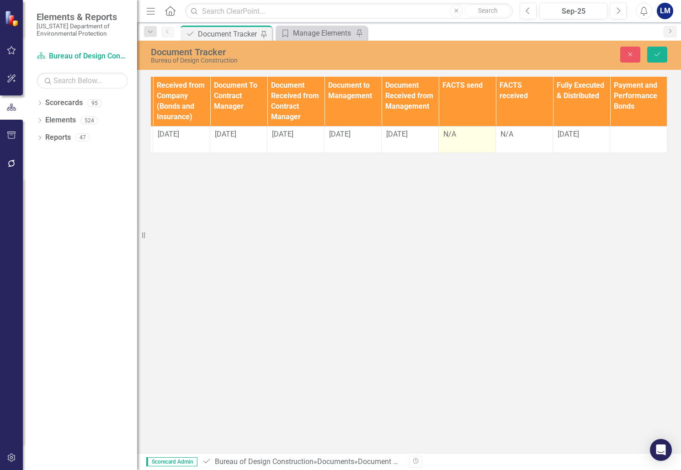
click at [486, 135] on div "N/A" at bounding box center [467, 134] width 48 height 11
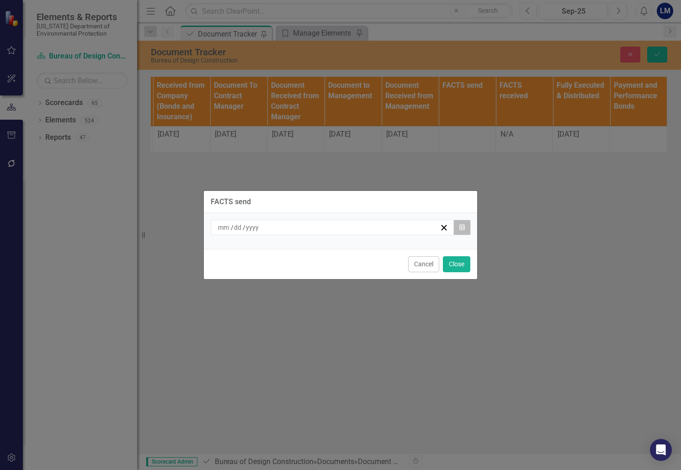
click at [465, 229] on button "Calendar" at bounding box center [461, 228] width 17 height 16
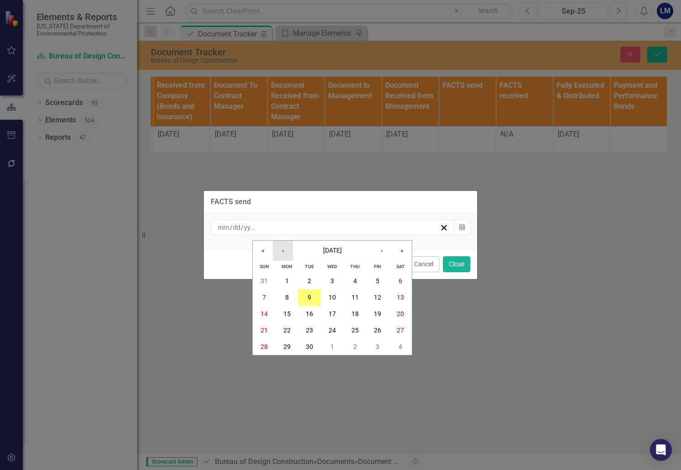
click at [286, 253] on button "‹" at bounding box center [283, 251] width 20 height 20
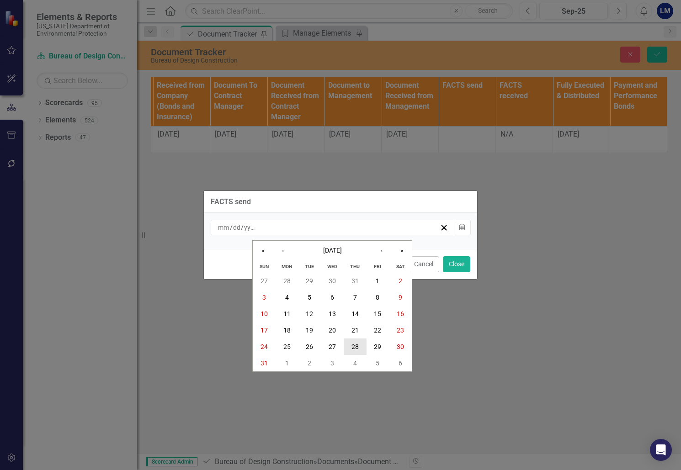
click at [357, 348] on abbr "28" at bounding box center [354, 346] width 7 height 7
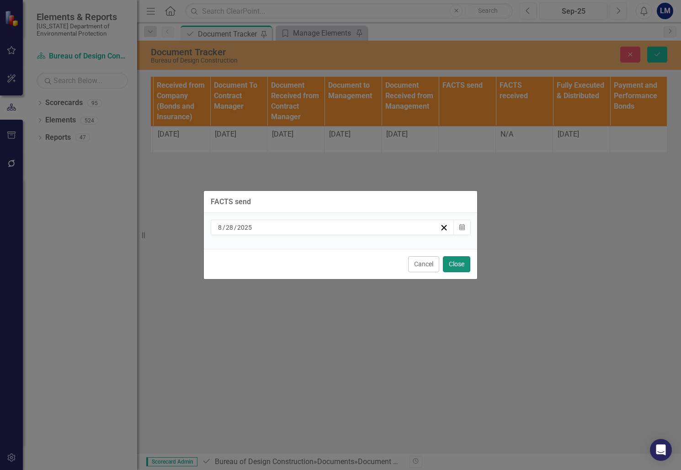
click at [460, 260] on button "Close" at bounding box center [456, 264] width 27 height 16
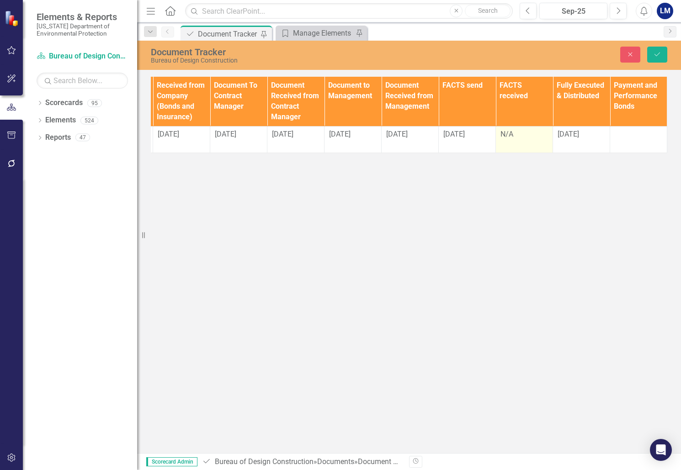
click at [526, 135] on div "N/A" at bounding box center [524, 134] width 48 height 11
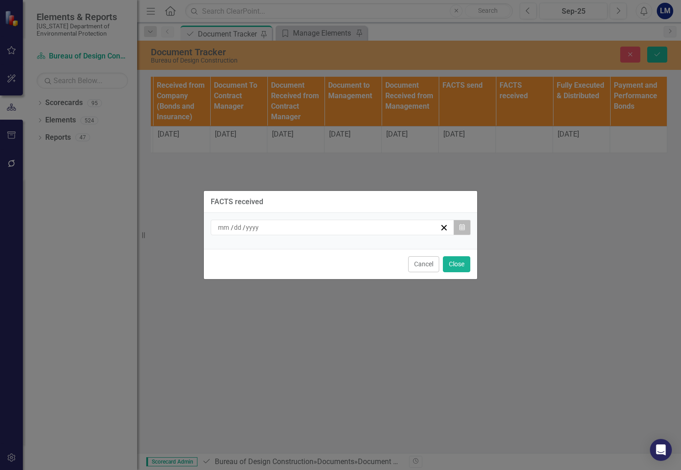
click at [456, 226] on button "Calendar" at bounding box center [461, 228] width 17 height 16
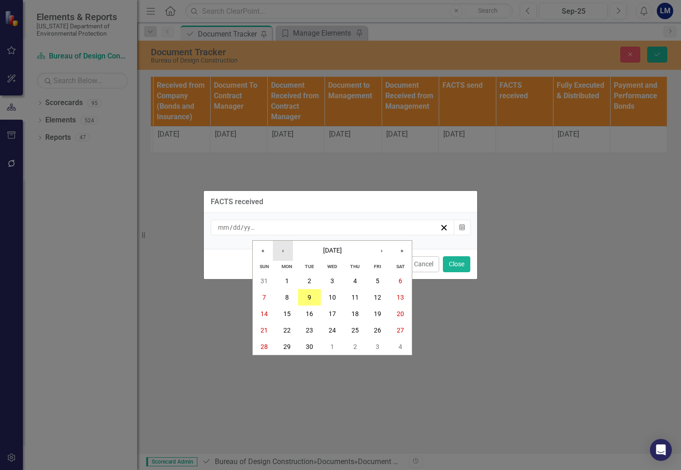
click at [281, 254] on button "‹" at bounding box center [283, 251] width 20 height 20
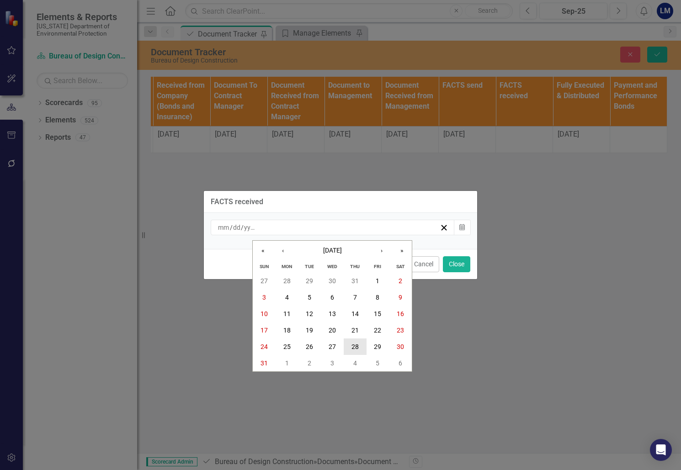
click at [353, 347] on abbr "28" at bounding box center [354, 346] width 7 height 7
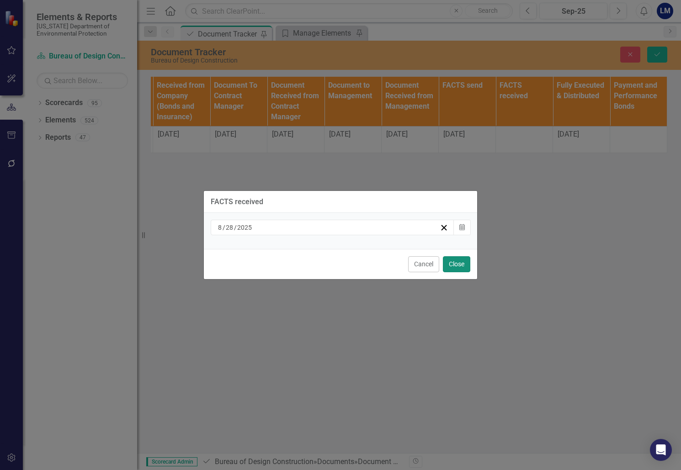
click at [460, 268] on button "Close" at bounding box center [456, 264] width 27 height 16
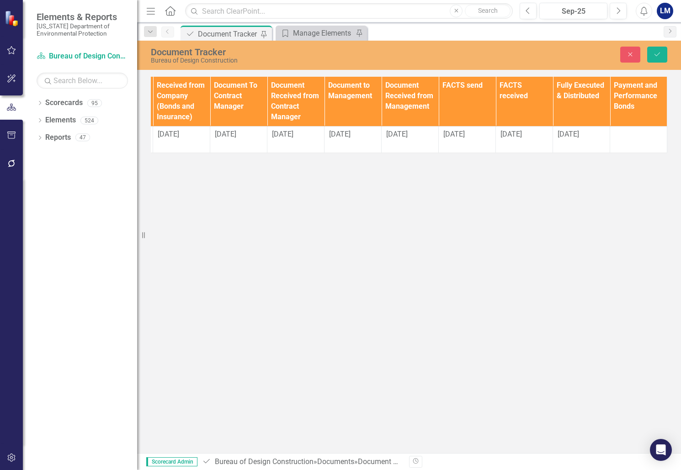
click at [390, 212] on div "Document Tracker Bureau of Design Construction Close Save Documents Document Ty…" at bounding box center [409, 247] width 544 height 412
click at [639, 133] on div at bounding box center [638, 134] width 48 height 11
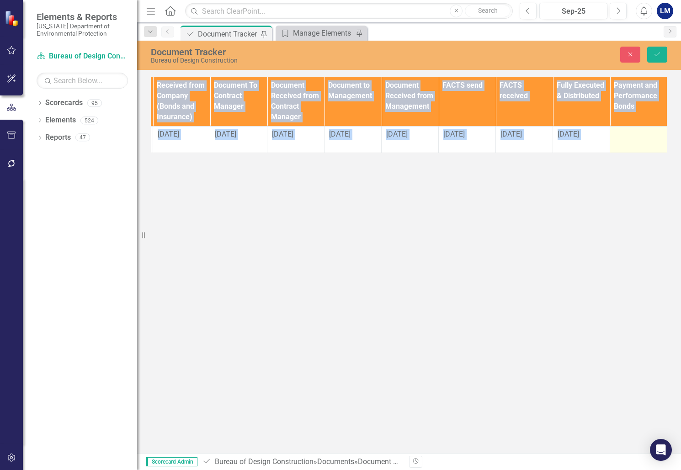
click at [639, 133] on div at bounding box center [638, 134] width 48 height 11
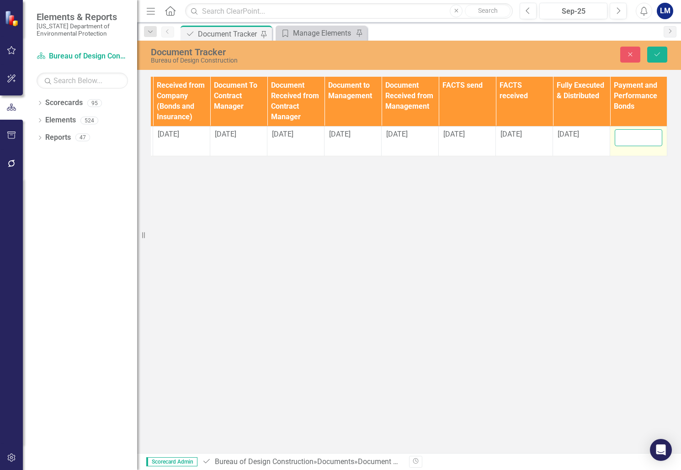
click at [639, 133] on input "text" at bounding box center [638, 137] width 48 height 17
type input "rider requested 8/28, follow-up 9/9"
click at [615, 182] on div "Document Tracker Bureau of Design Construction Close Save Documents Document Ty…" at bounding box center [409, 247] width 544 height 412
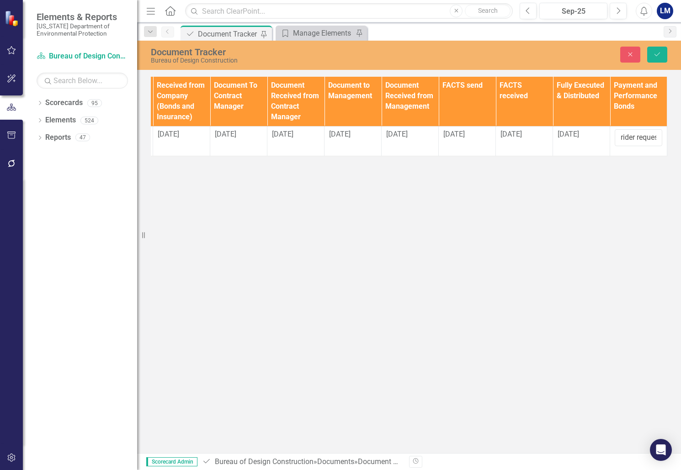
click at [521, 347] on div "Document Tracker Bureau of Design Construction Close Save Documents Document Ty…" at bounding box center [409, 247] width 544 height 412
click at [659, 52] on icon "Save" at bounding box center [657, 54] width 8 height 6
